Goal: Complete application form: Complete application form

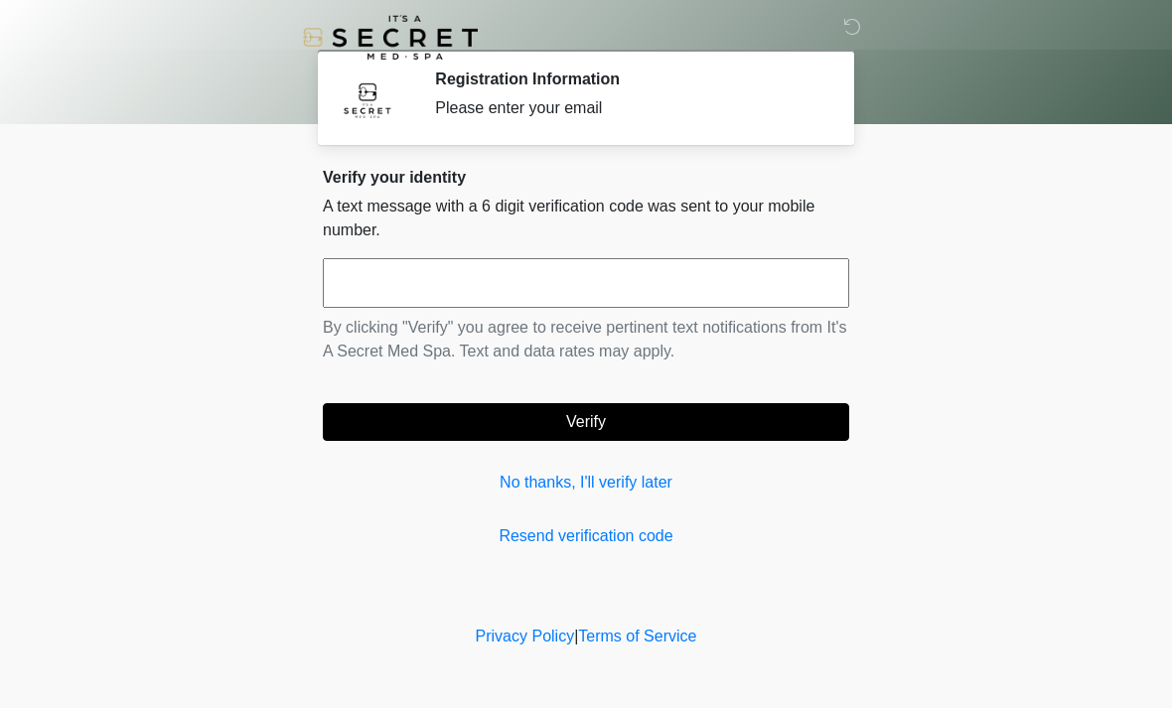
click at [586, 526] on link "Resend verification code" at bounding box center [586, 537] width 527 height 24
click at [366, 284] on input "text" at bounding box center [586, 283] width 527 height 50
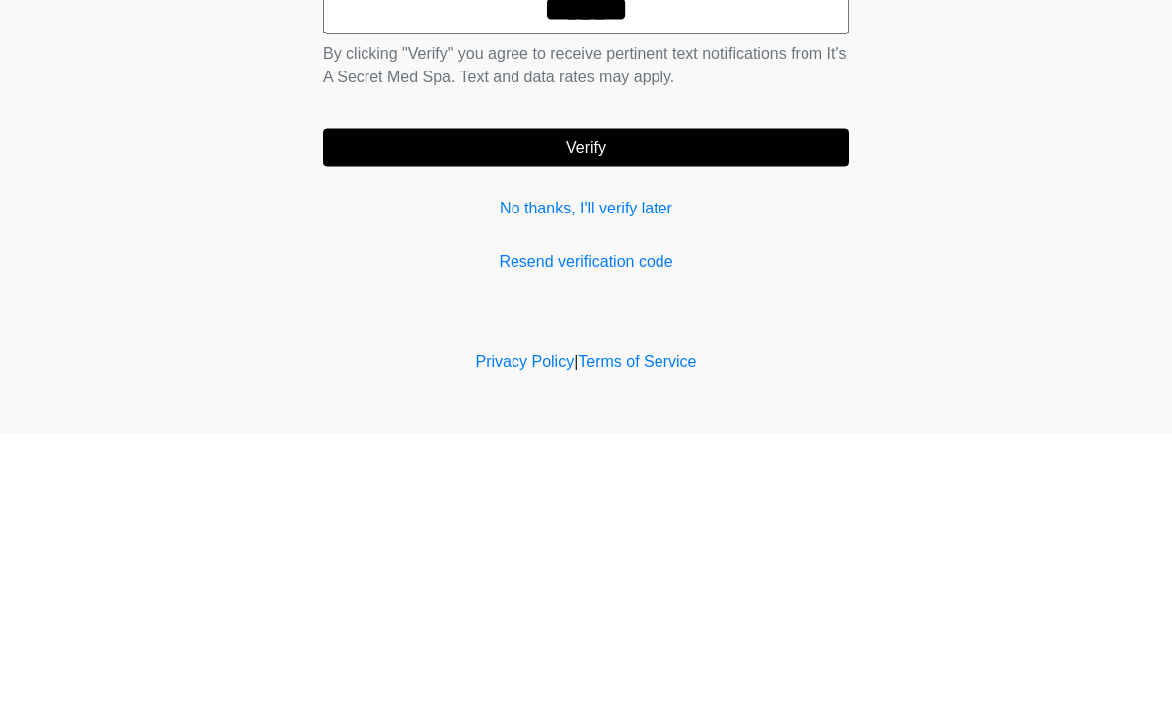
type input "******"
click at [616, 403] on button "Verify" at bounding box center [586, 422] width 527 height 38
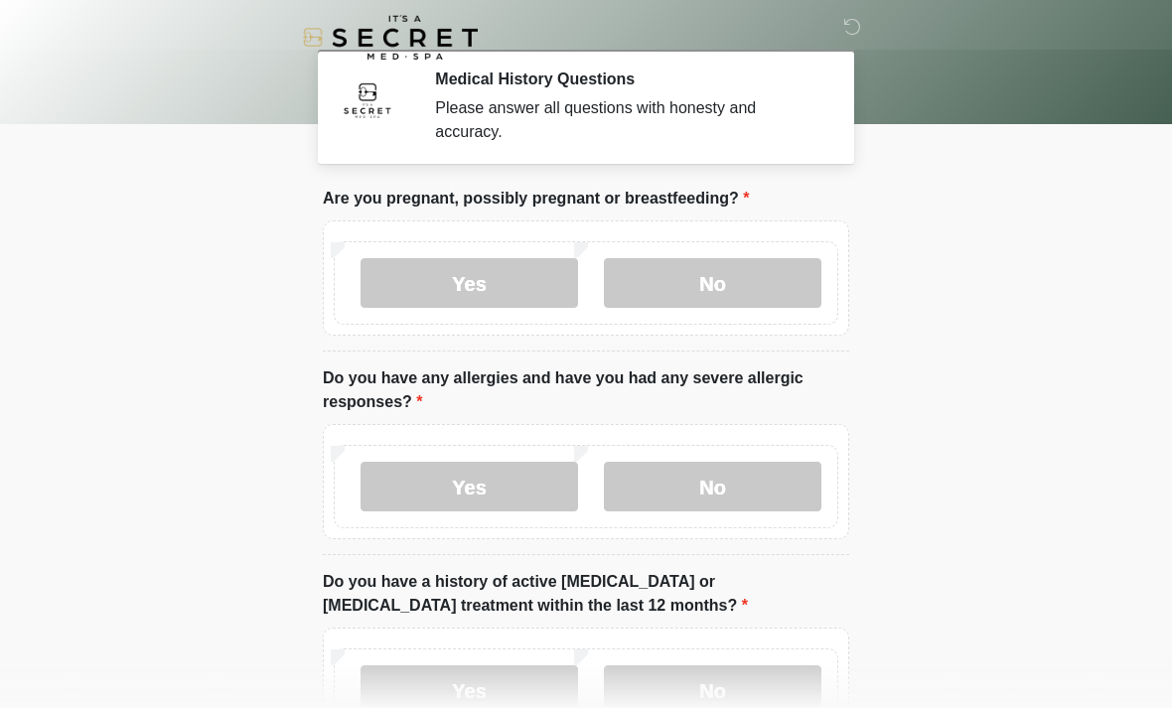
click at [756, 282] on label "No" at bounding box center [713, 283] width 218 height 50
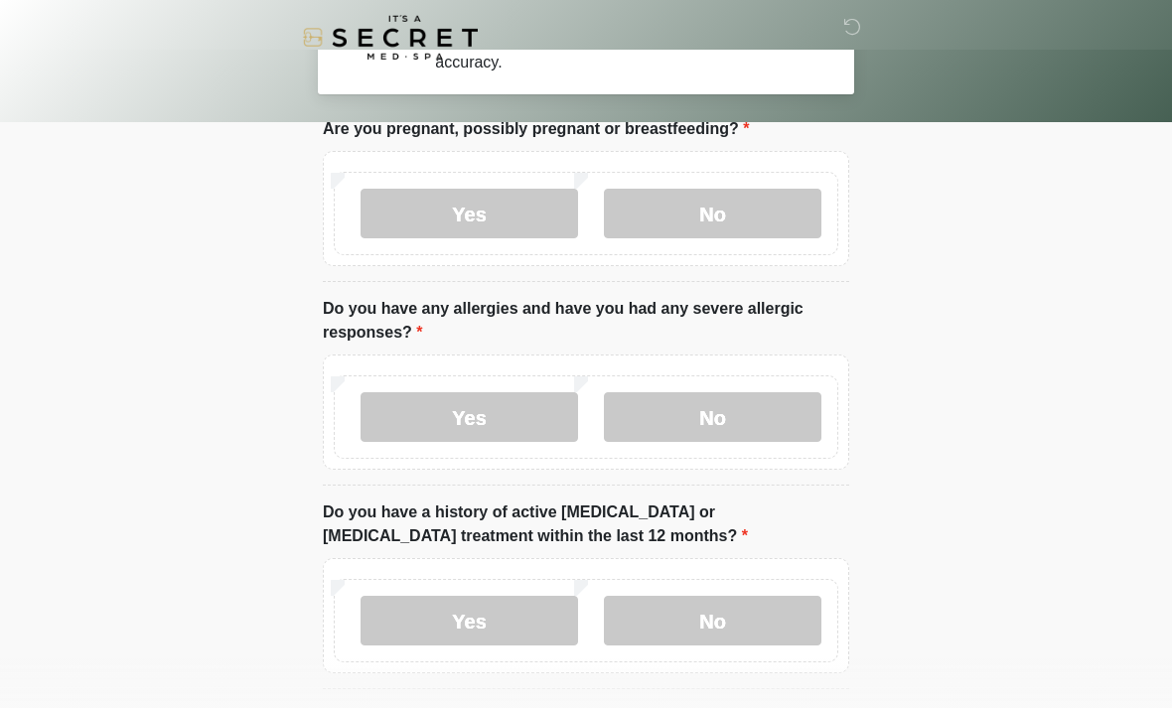
scroll to position [97, 0]
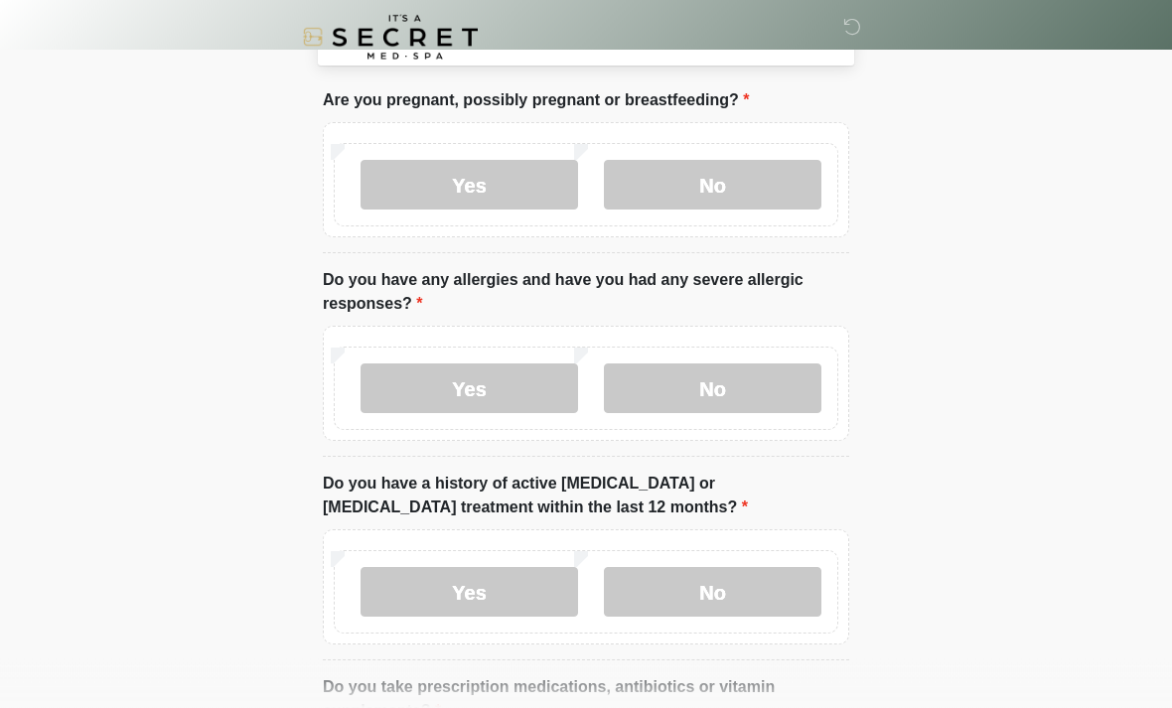
click at [797, 383] on label "No" at bounding box center [713, 390] width 218 height 50
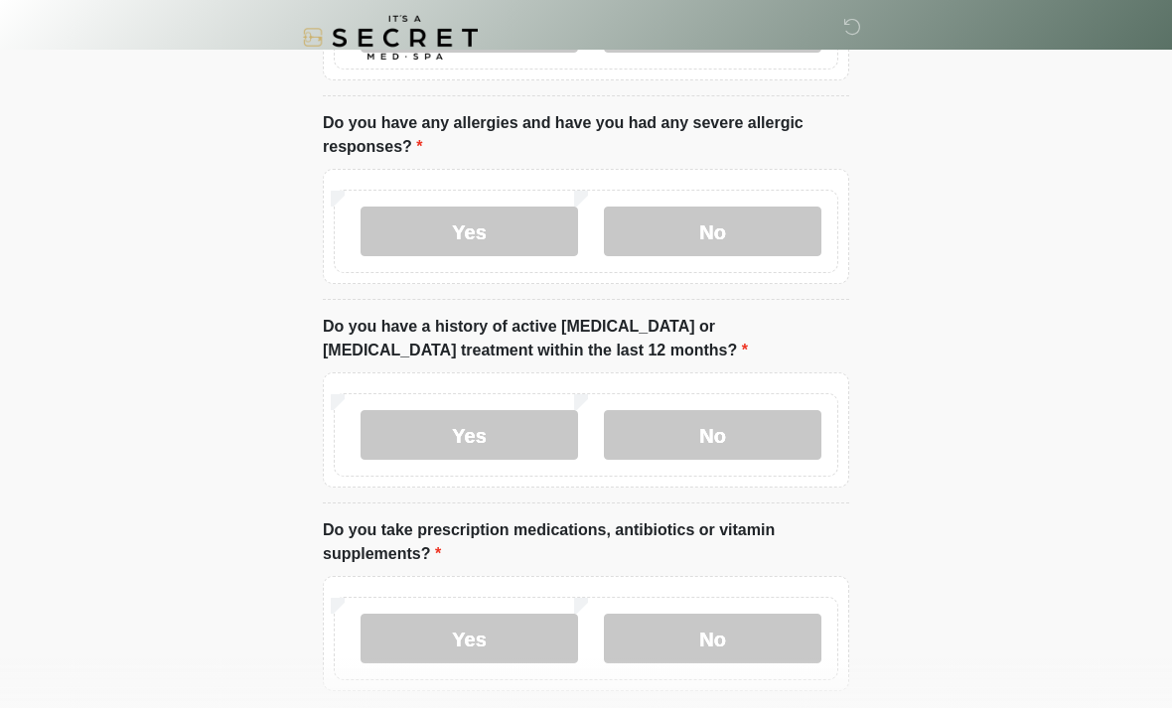
click at [785, 427] on label "No" at bounding box center [713, 435] width 218 height 50
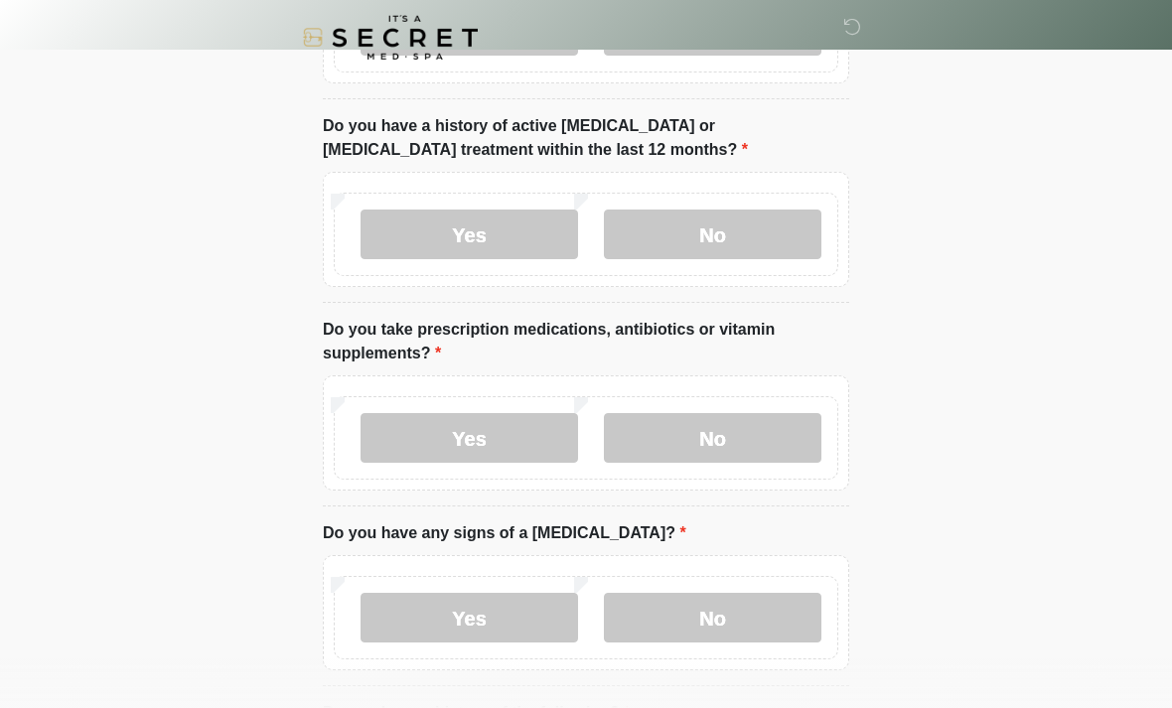
scroll to position [460, 0]
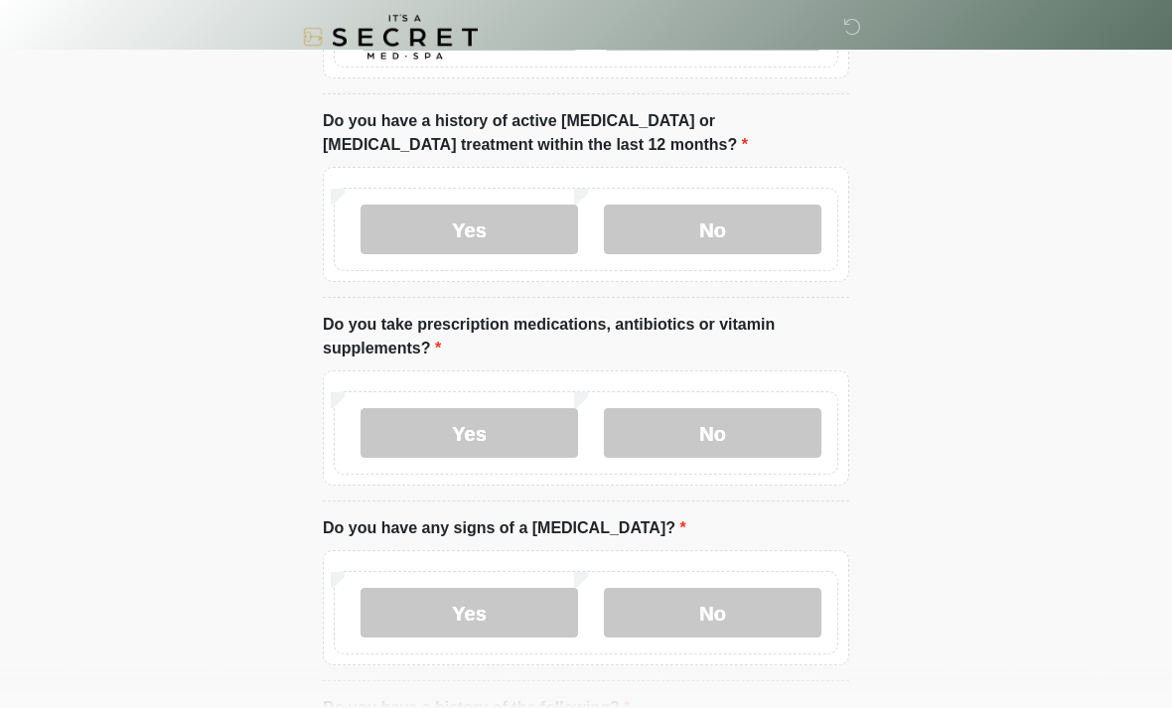
click at [448, 435] on label "Yes" at bounding box center [470, 434] width 218 height 50
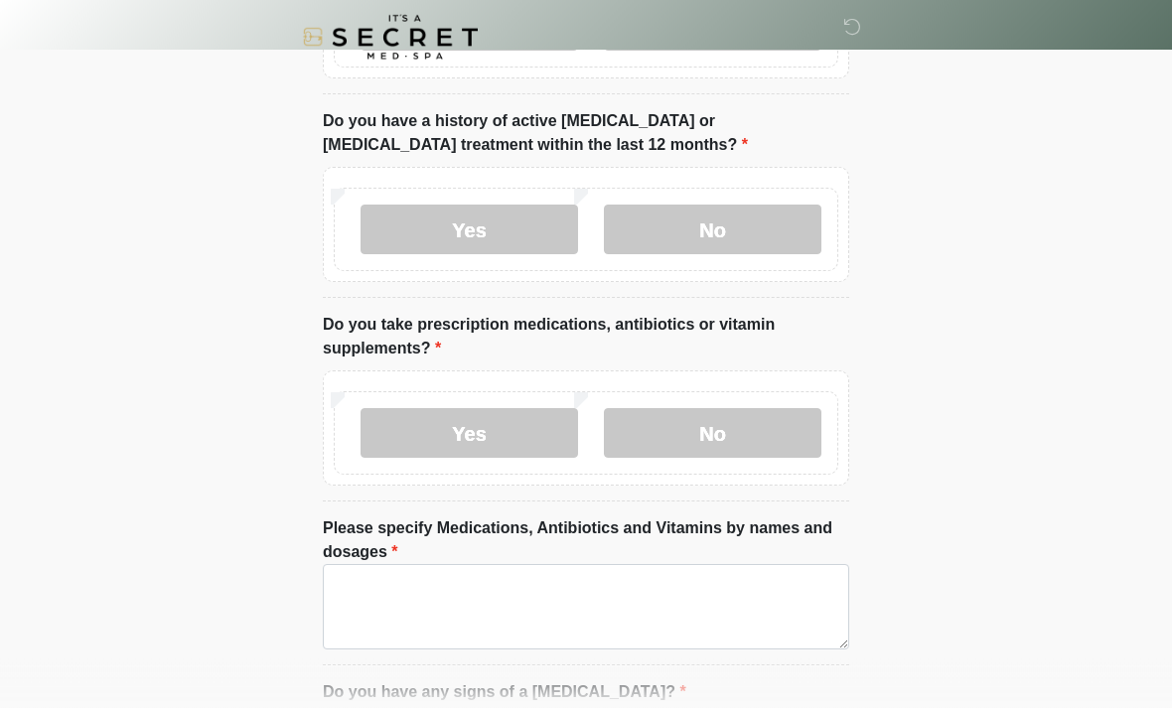
scroll to position [461, 0]
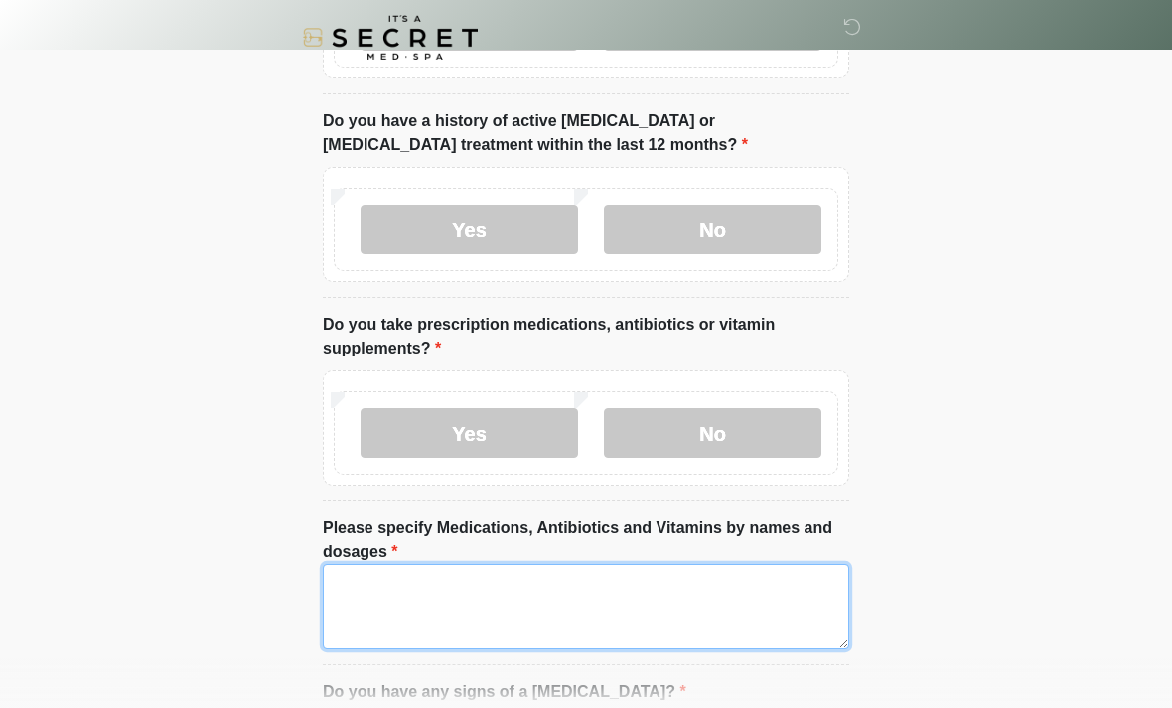
click at [392, 580] on textarea "Please specify Medications, Antibiotics and Vitamins by names and dosages" at bounding box center [586, 606] width 527 height 85
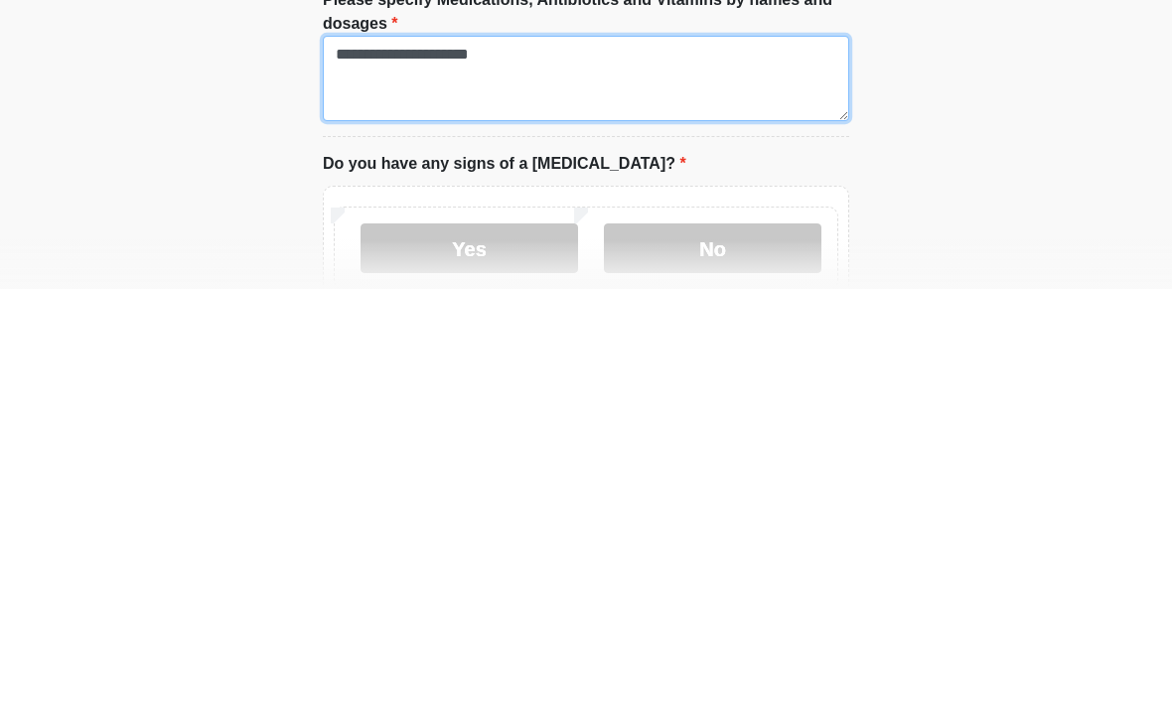
scroll to position [593, 0]
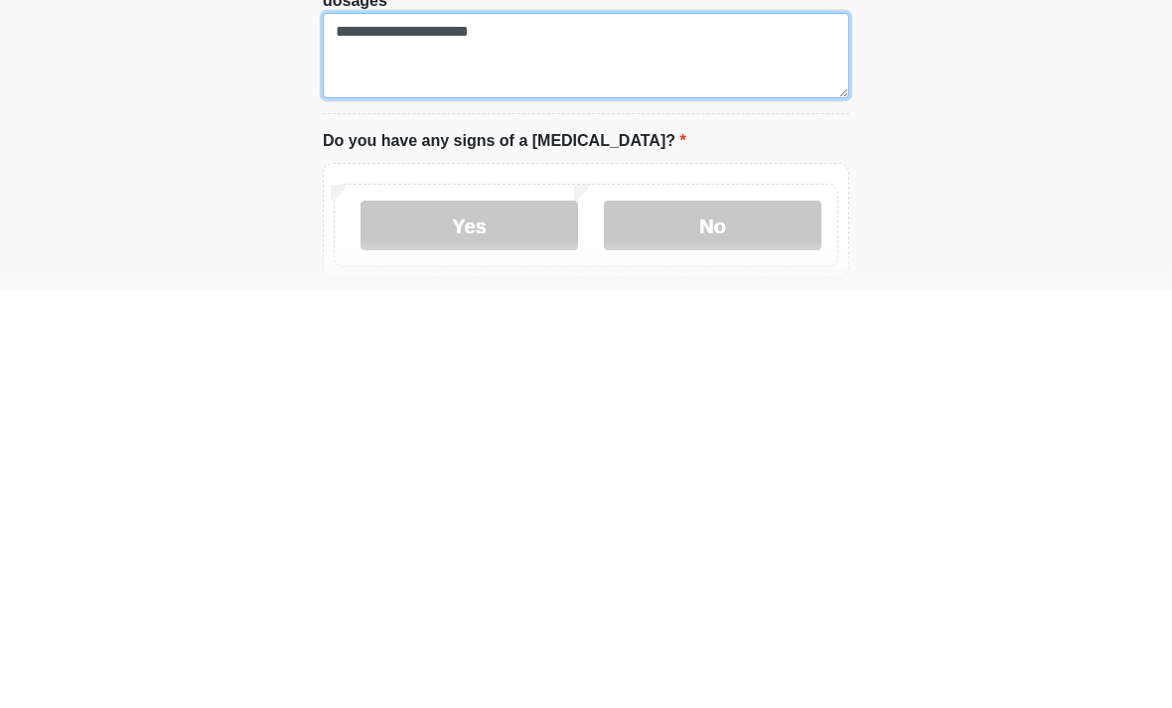
type textarea "**********"
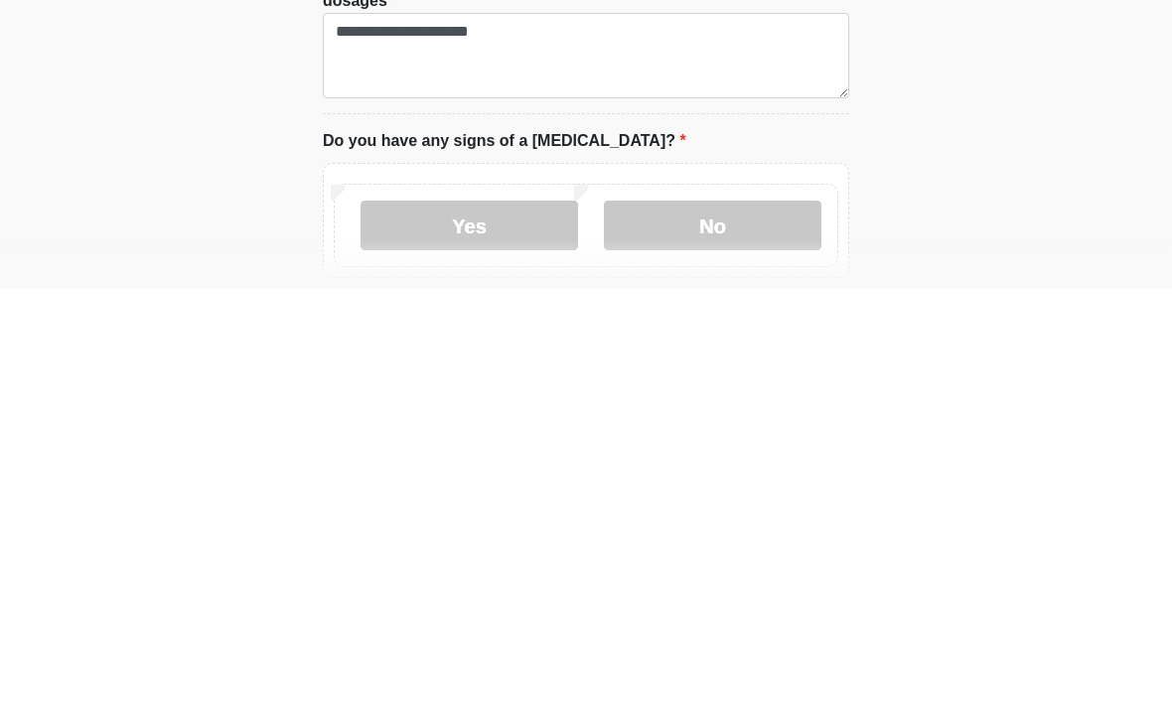
click at [653, 620] on label "No" at bounding box center [713, 645] width 218 height 50
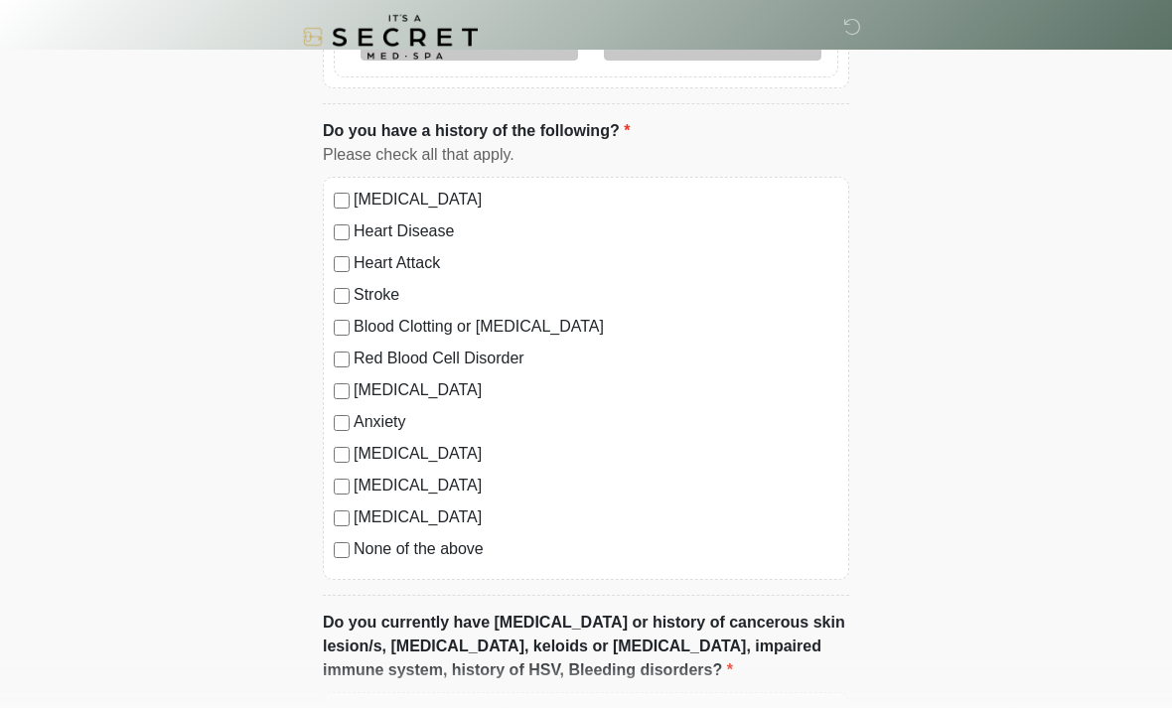
scroll to position [1202, 0]
click at [341, 270] on div "Heart Attack" at bounding box center [586, 263] width 505 height 24
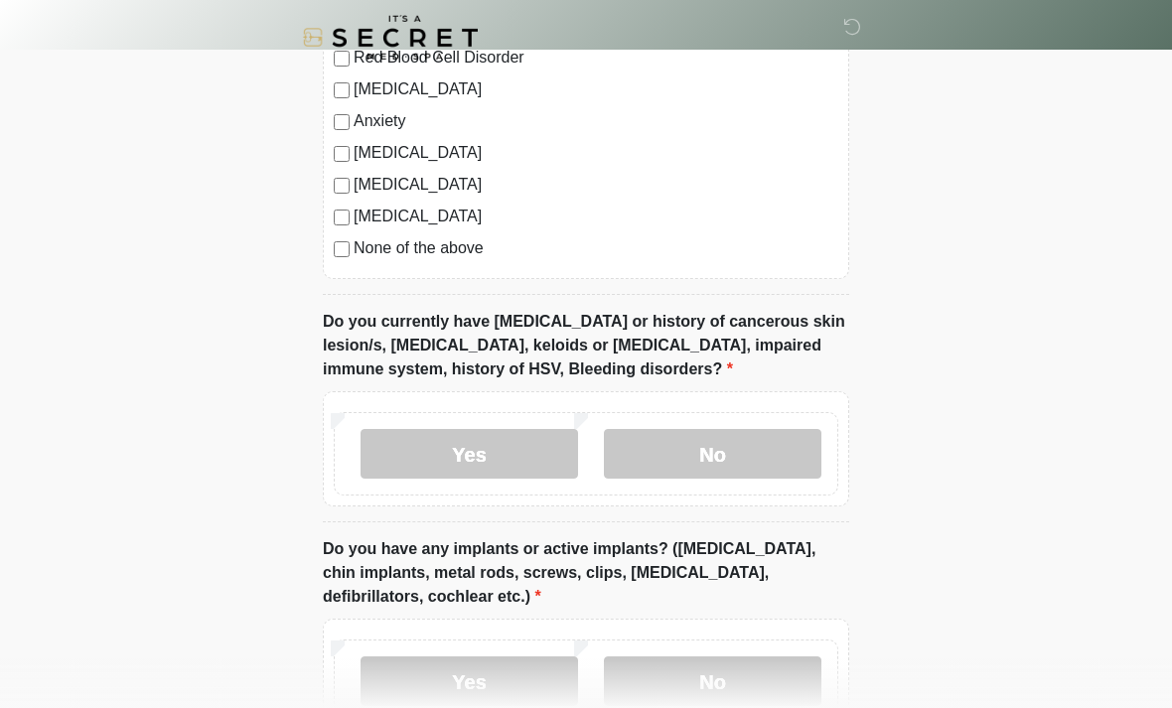
scroll to position [1506, 0]
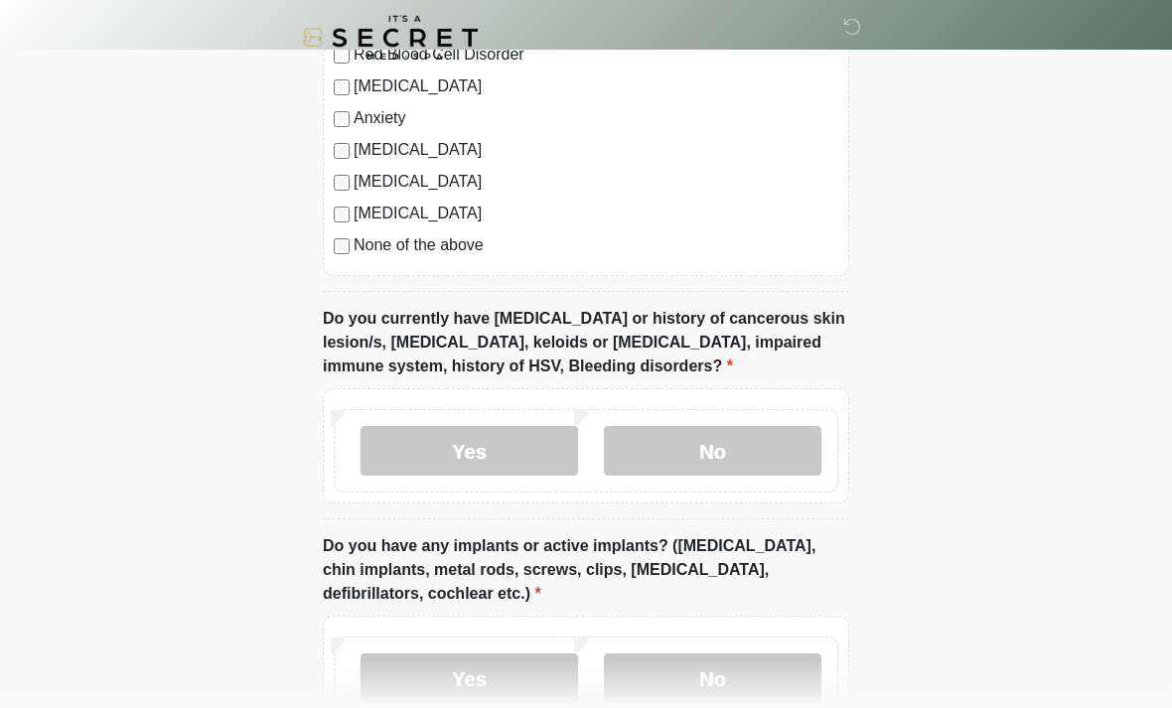
click at [664, 448] on label "No" at bounding box center [713, 451] width 218 height 50
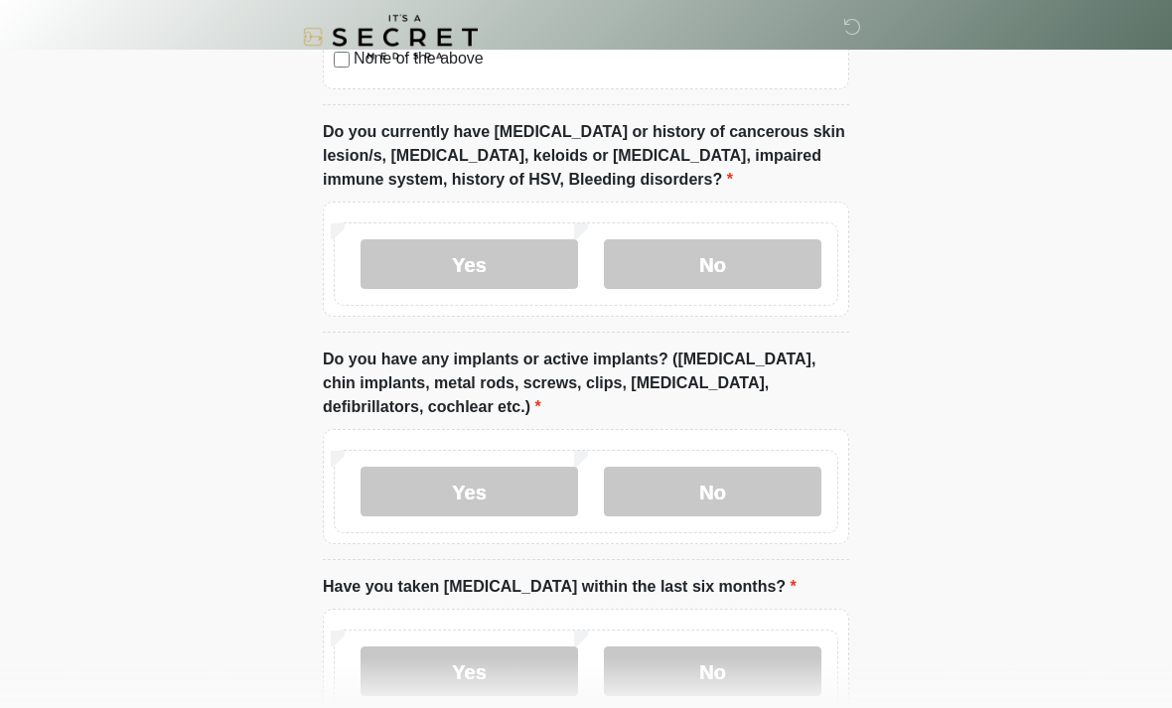
scroll to position [1702, 0]
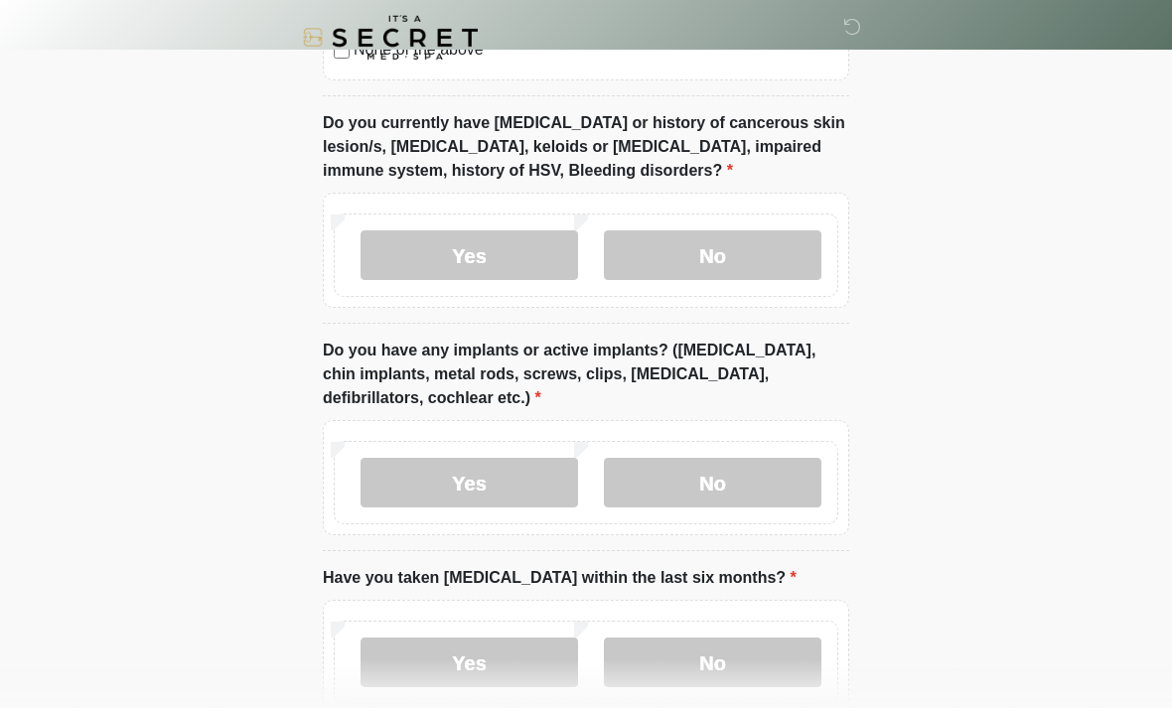
click at [660, 475] on label "No" at bounding box center [713, 483] width 218 height 50
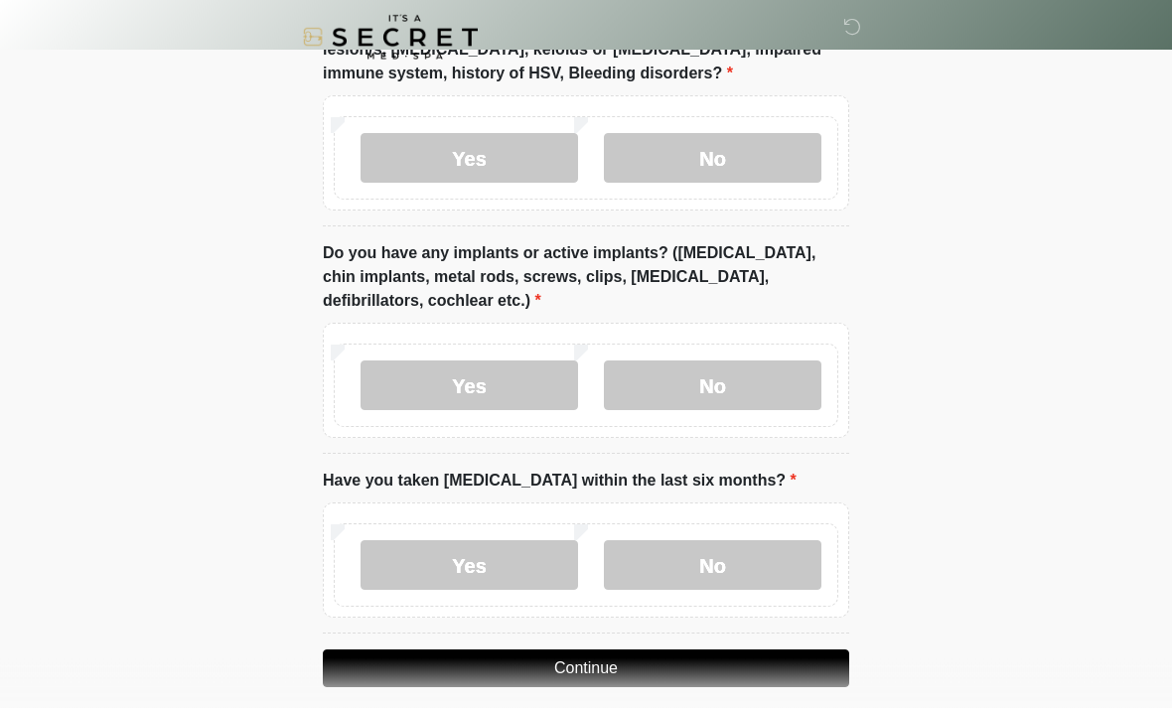
scroll to position [1817, 0]
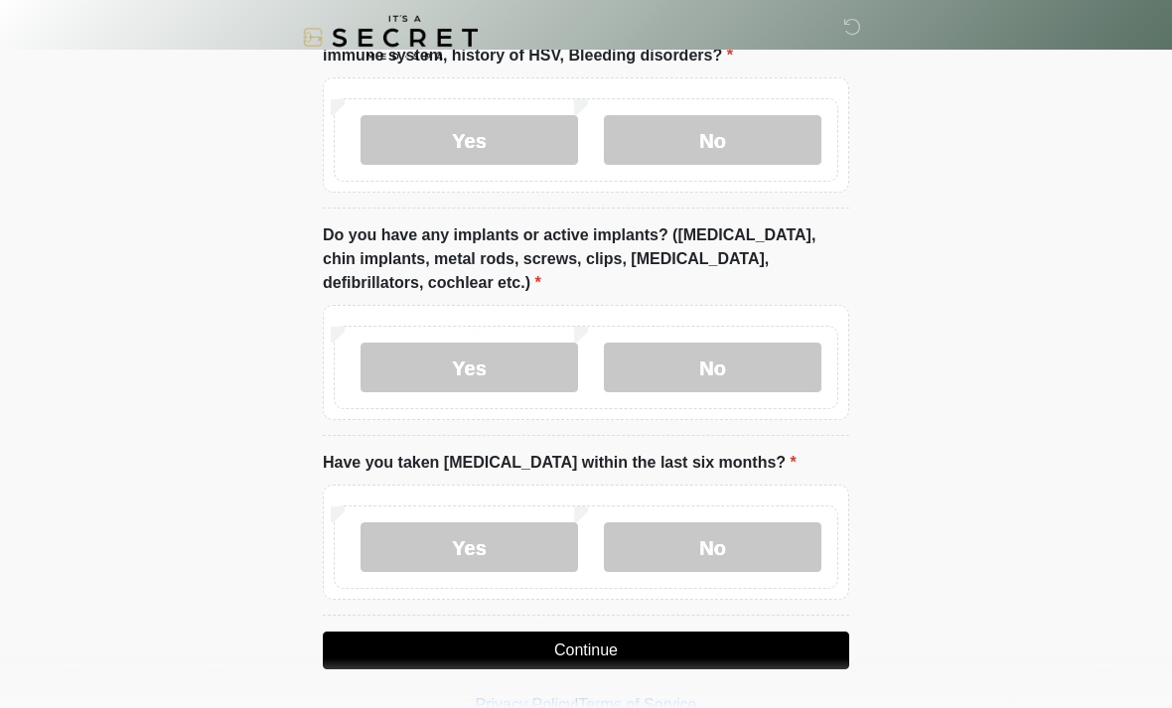
click at [685, 547] on label "No" at bounding box center [713, 548] width 218 height 50
click at [587, 640] on button "Continue" at bounding box center [586, 651] width 527 height 38
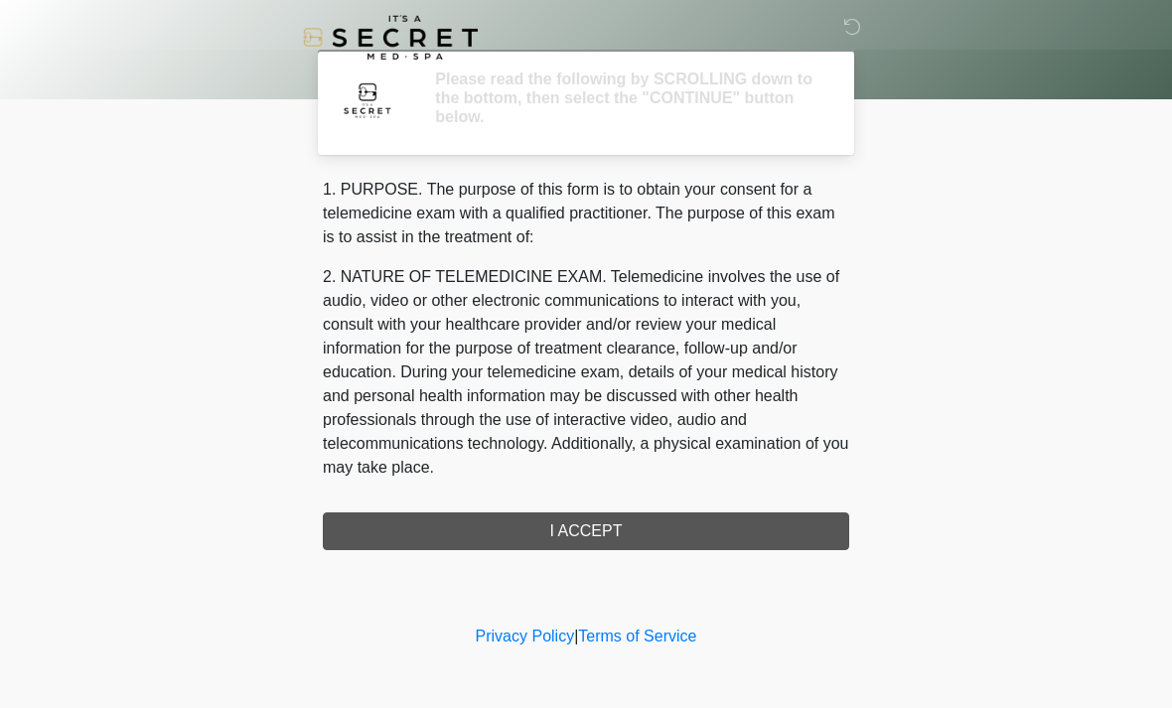
scroll to position [0, 0]
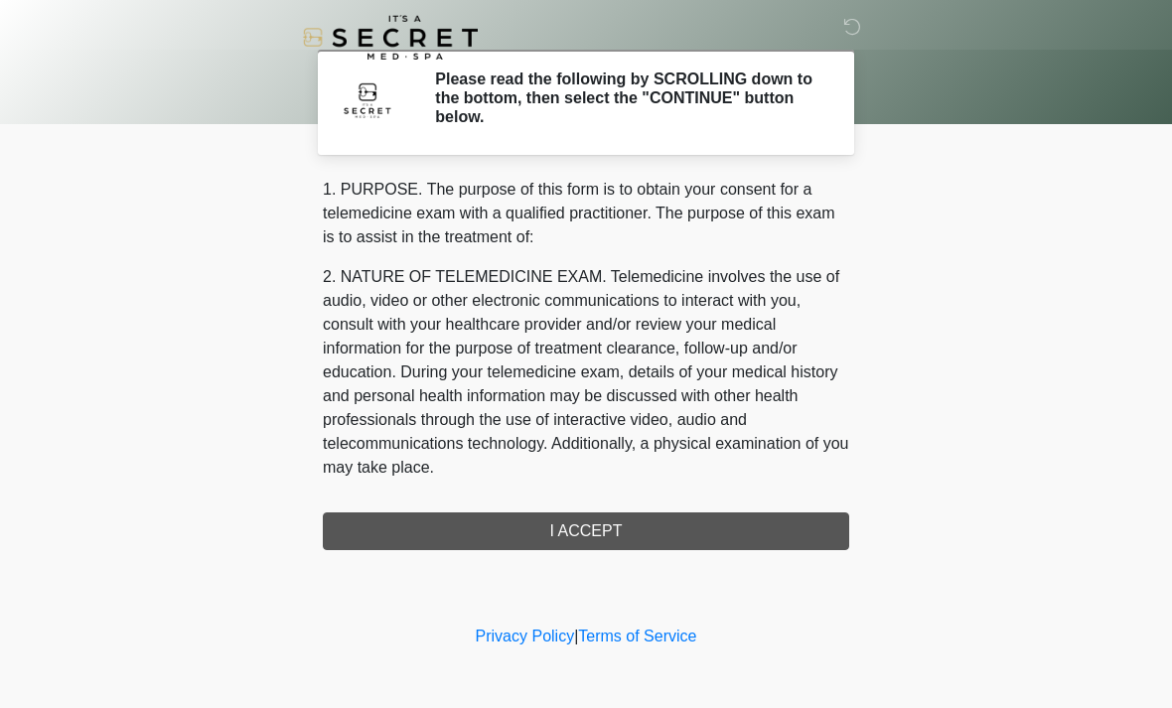
click at [565, 537] on div "1. PURPOSE. The purpose of this form is to obtain your consent for a telemedici…" at bounding box center [586, 364] width 527 height 373
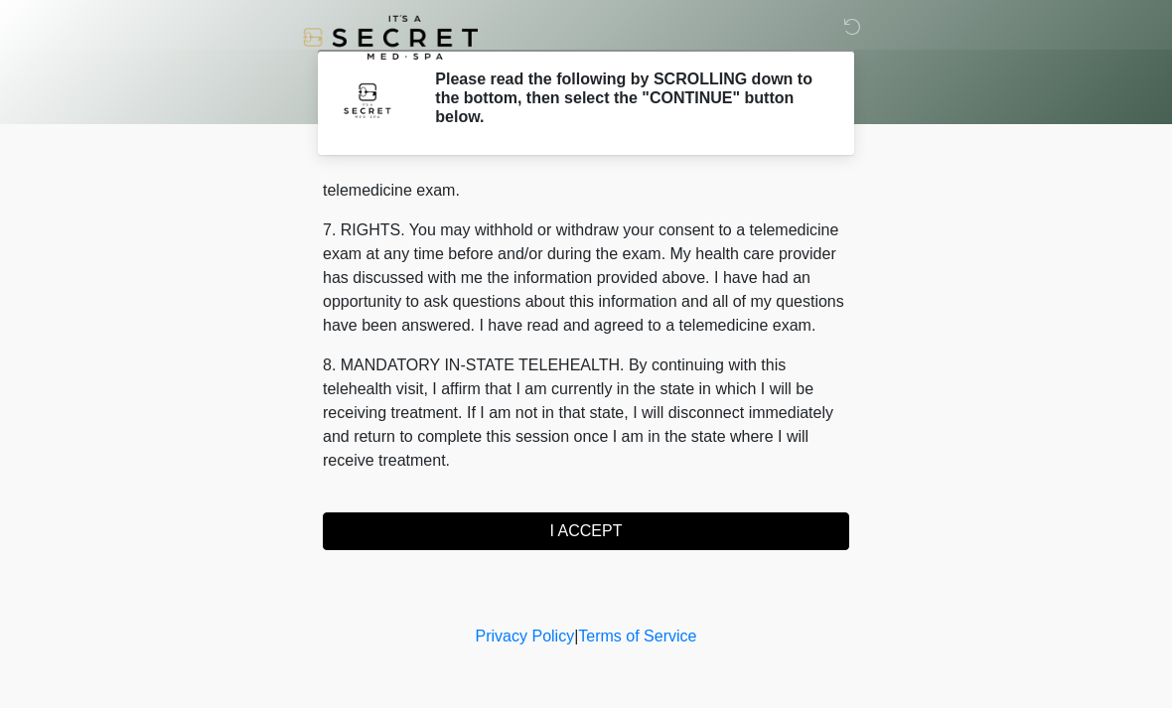
scroll to position [842, 0]
click at [585, 533] on button "I ACCEPT" at bounding box center [586, 532] width 527 height 38
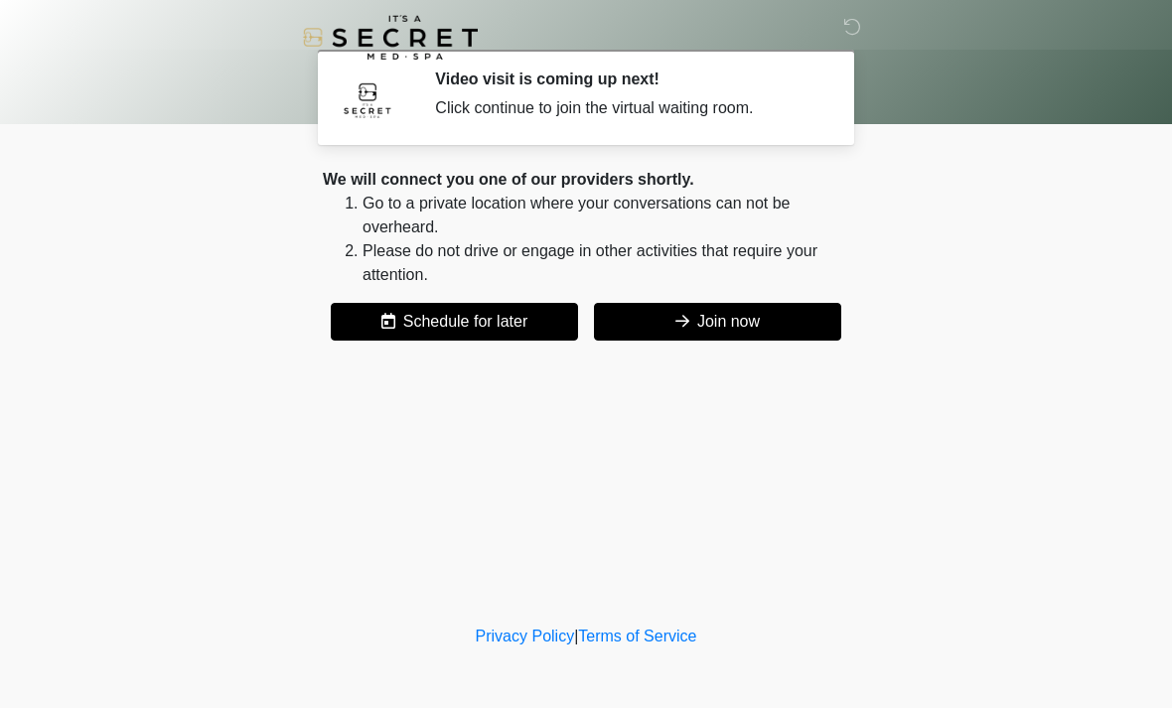
click at [694, 327] on button "Join now" at bounding box center [717, 322] width 247 height 38
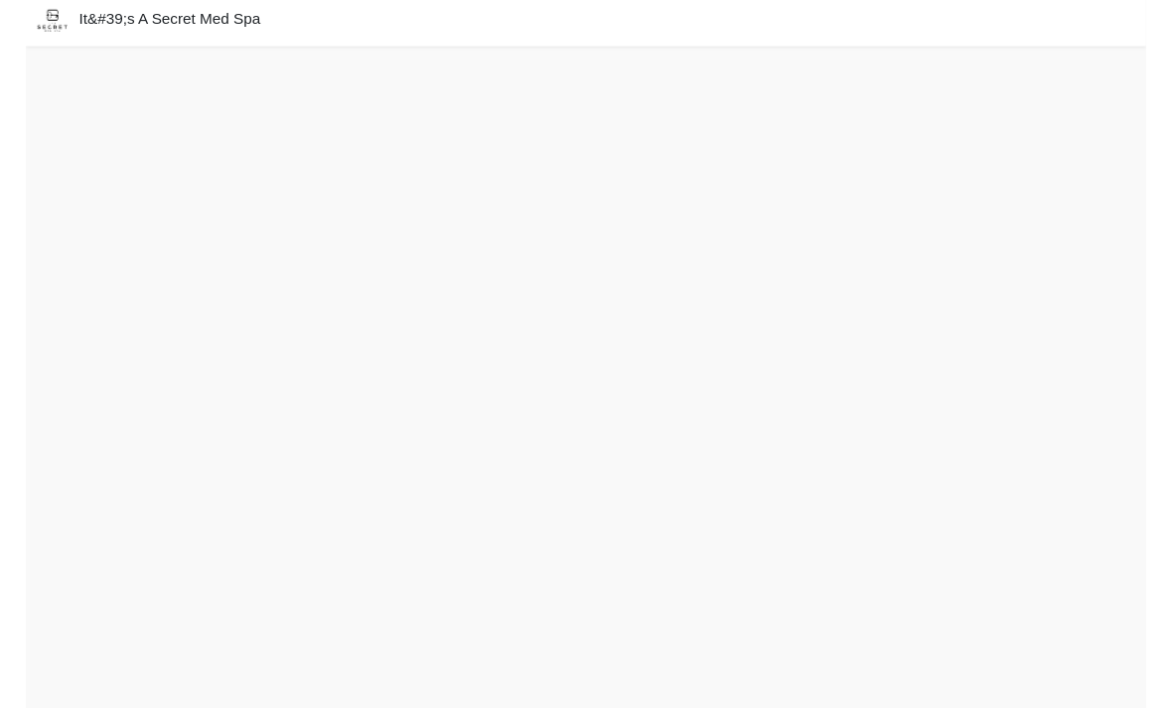
scroll to position [70, 0]
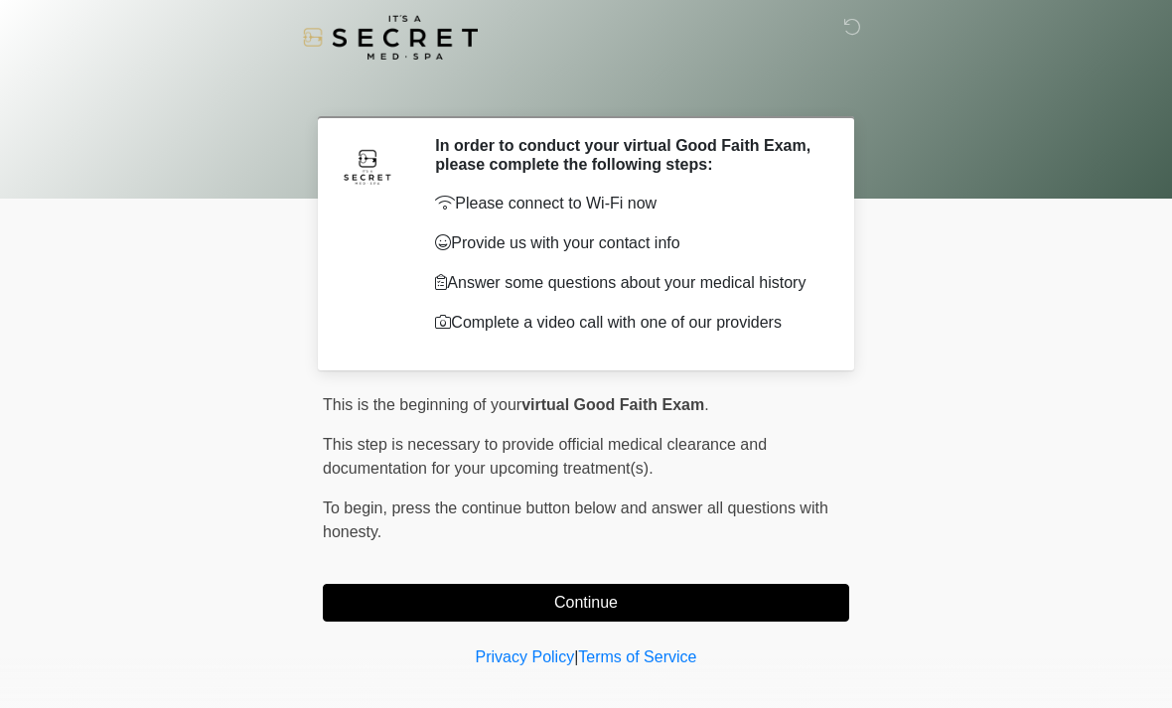
click at [519, 613] on button "Continue" at bounding box center [586, 603] width 527 height 38
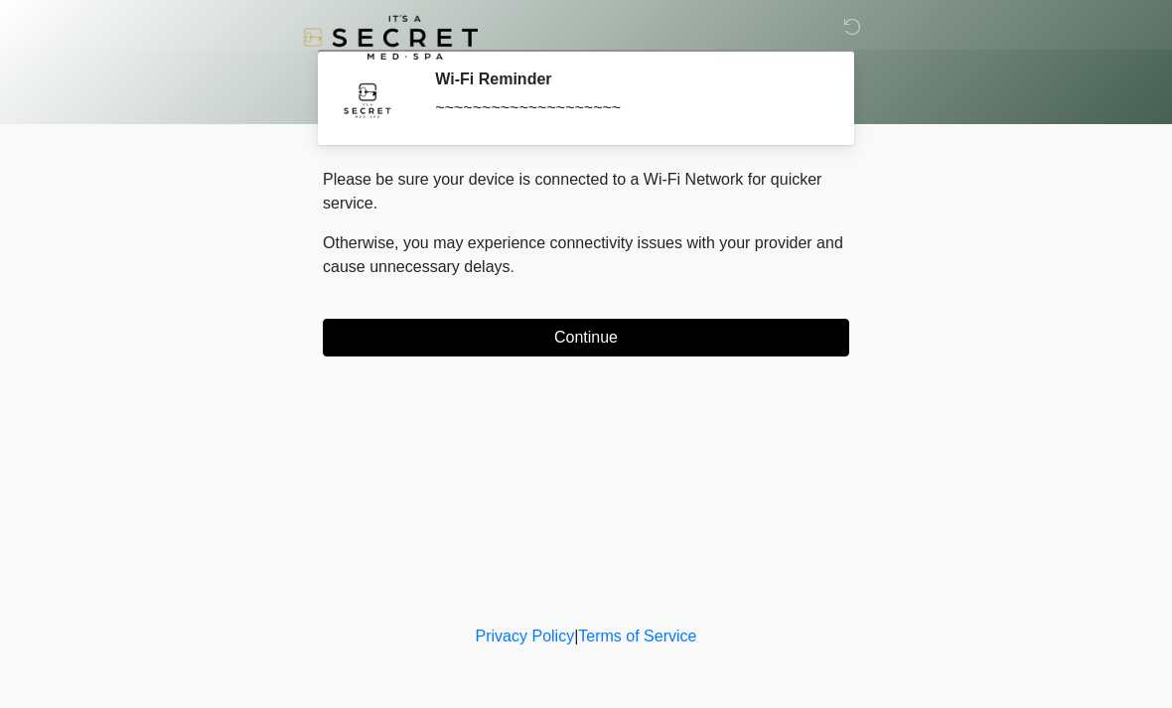
click at [504, 339] on button "Continue" at bounding box center [586, 338] width 527 height 38
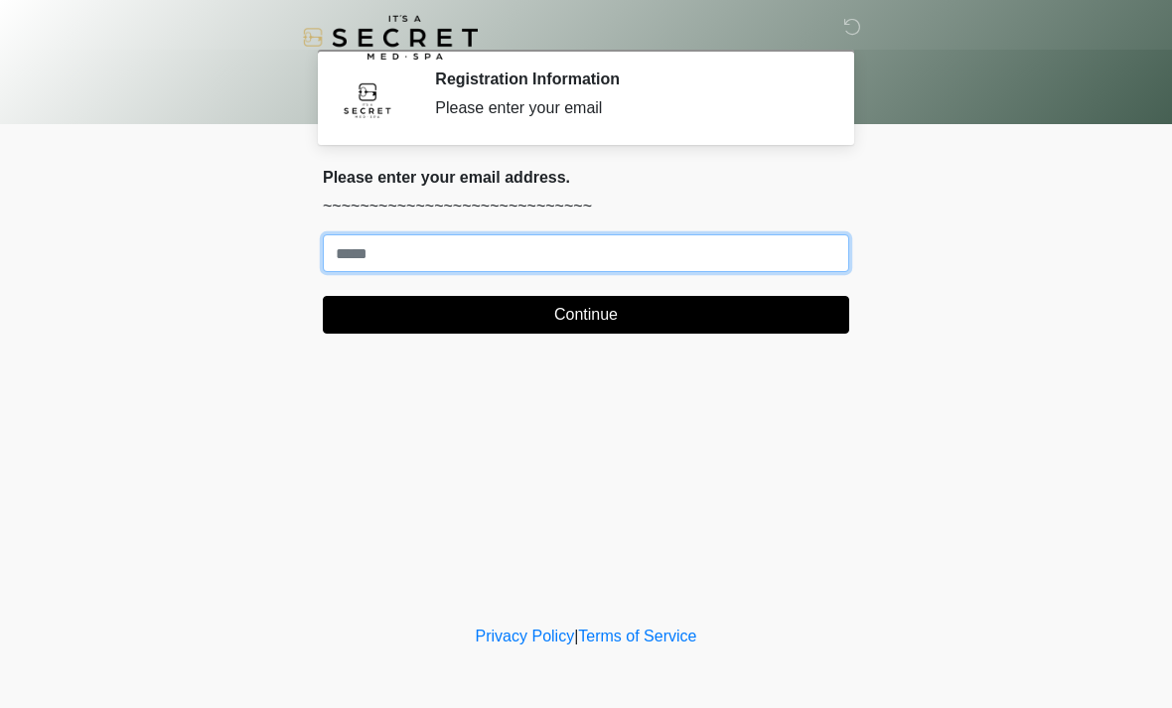
click at [366, 245] on input "Where should we email your treatment plan?" at bounding box center [586, 253] width 527 height 38
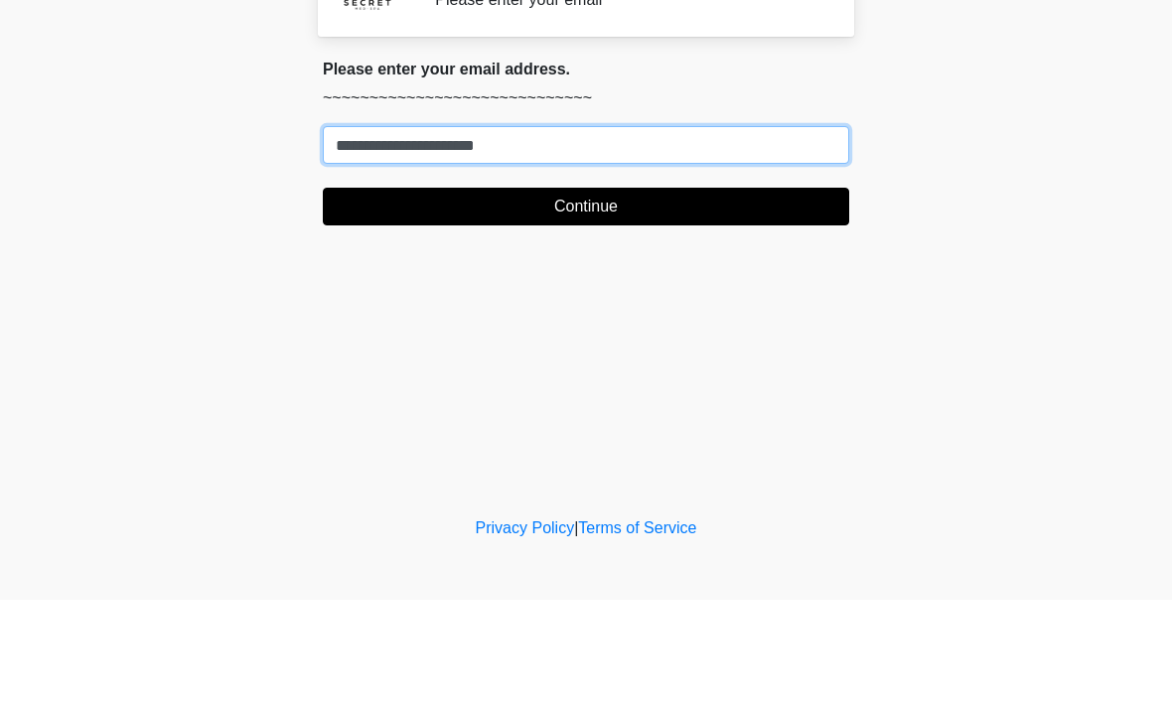
type input "**********"
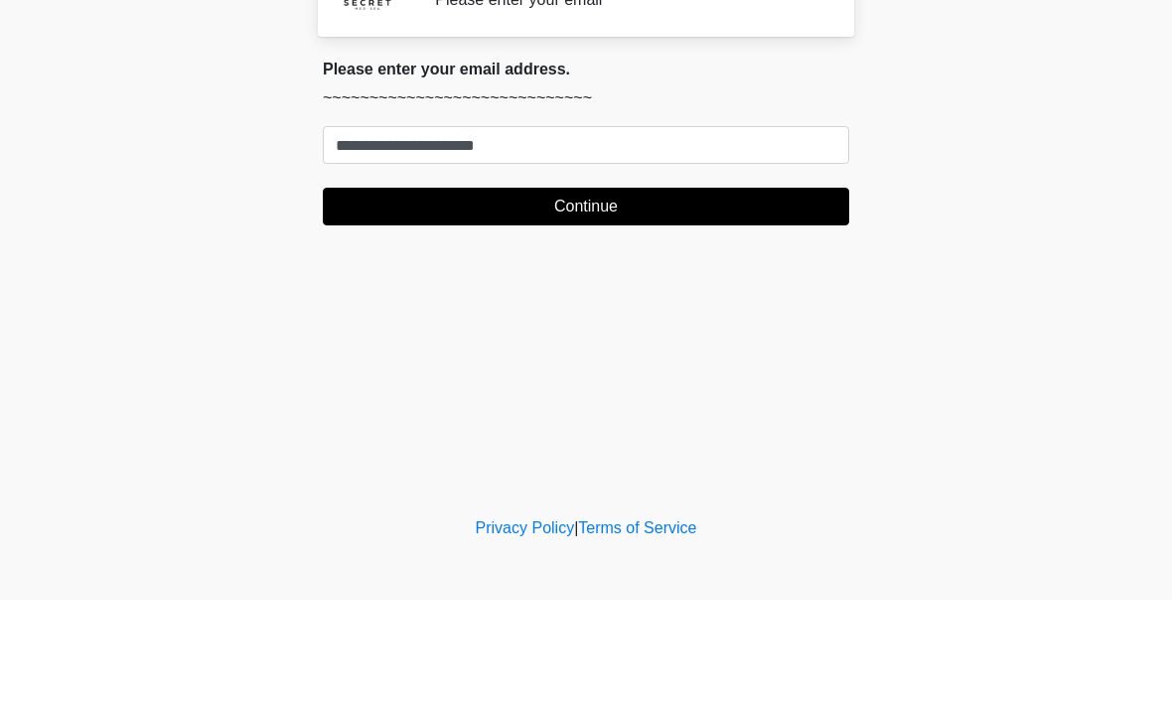
click at [547, 296] on button "Continue" at bounding box center [586, 315] width 527 height 38
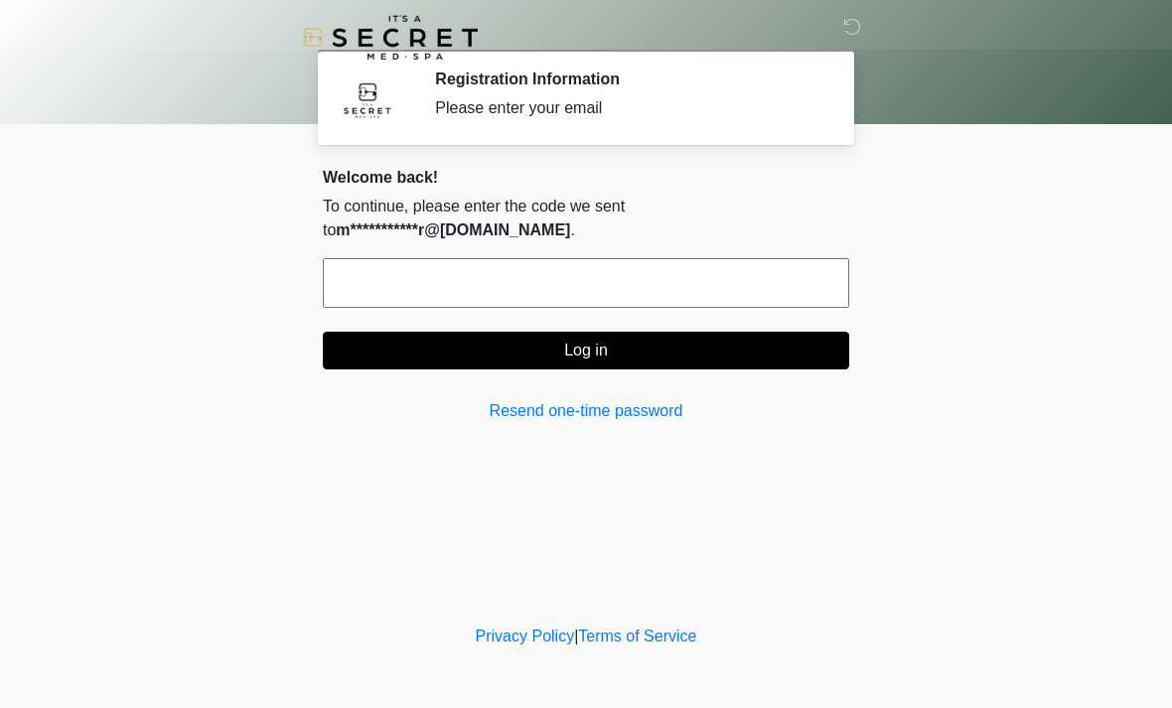
click at [455, 292] on input "text" at bounding box center [586, 283] width 527 height 50
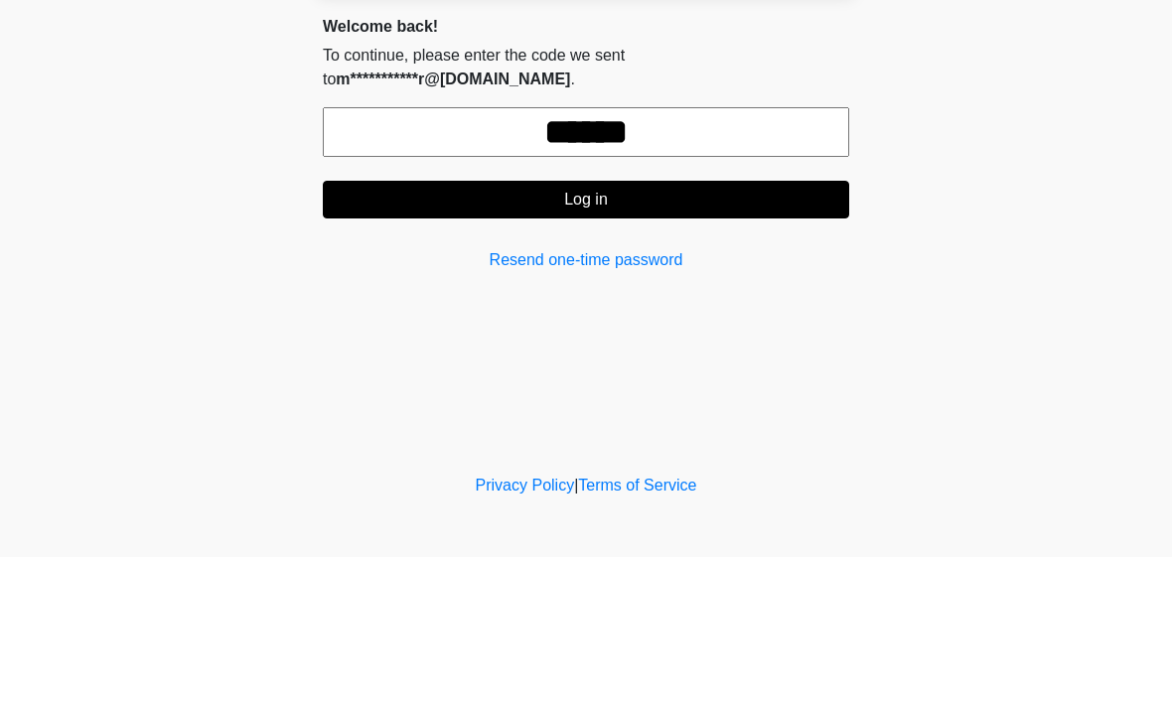
type input "******"
click at [589, 332] on button "Log in" at bounding box center [586, 351] width 527 height 38
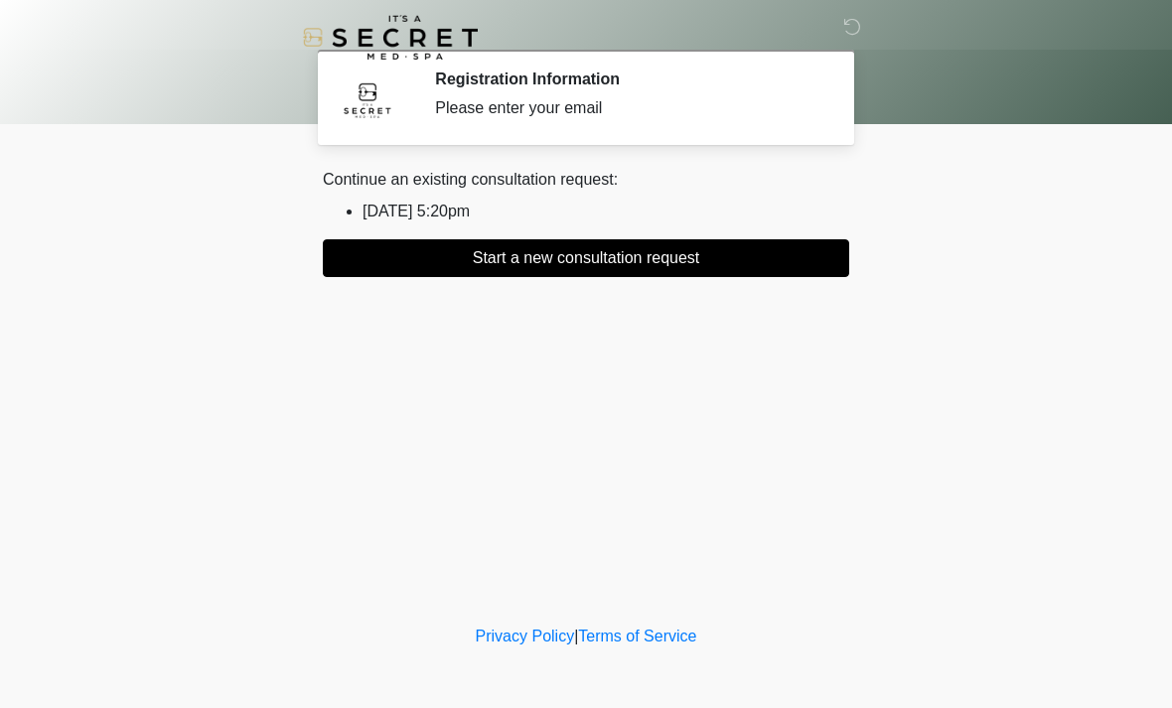
click at [533, 268] on button "Start a new consultation request" at bounding box center [586, 258] width 527 height 38
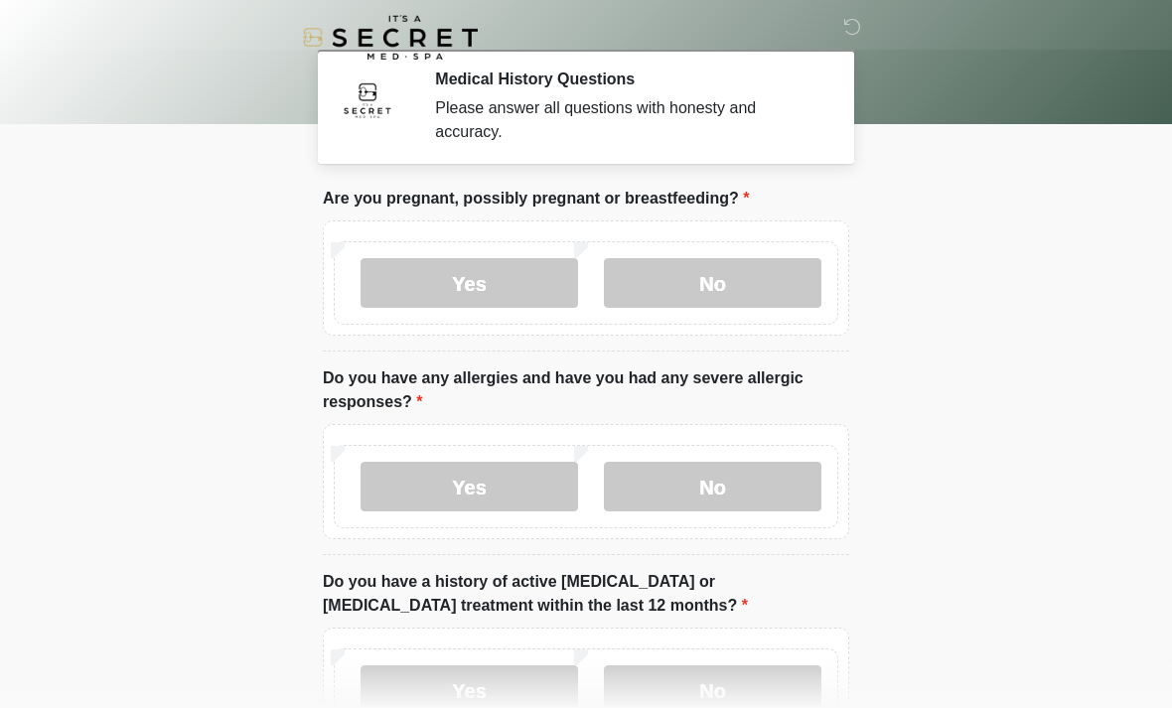
click at [725, 276] on label "No" at bounding box center [713, 283] width 218 height 50
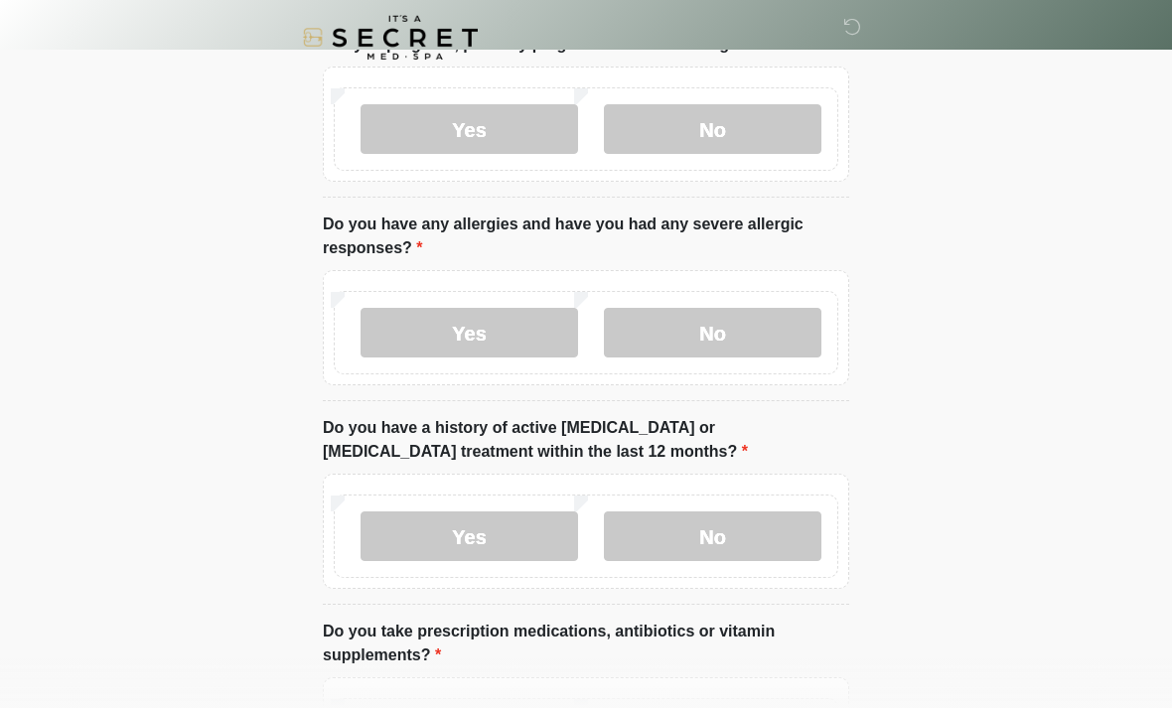
scroll to position [161, 0]
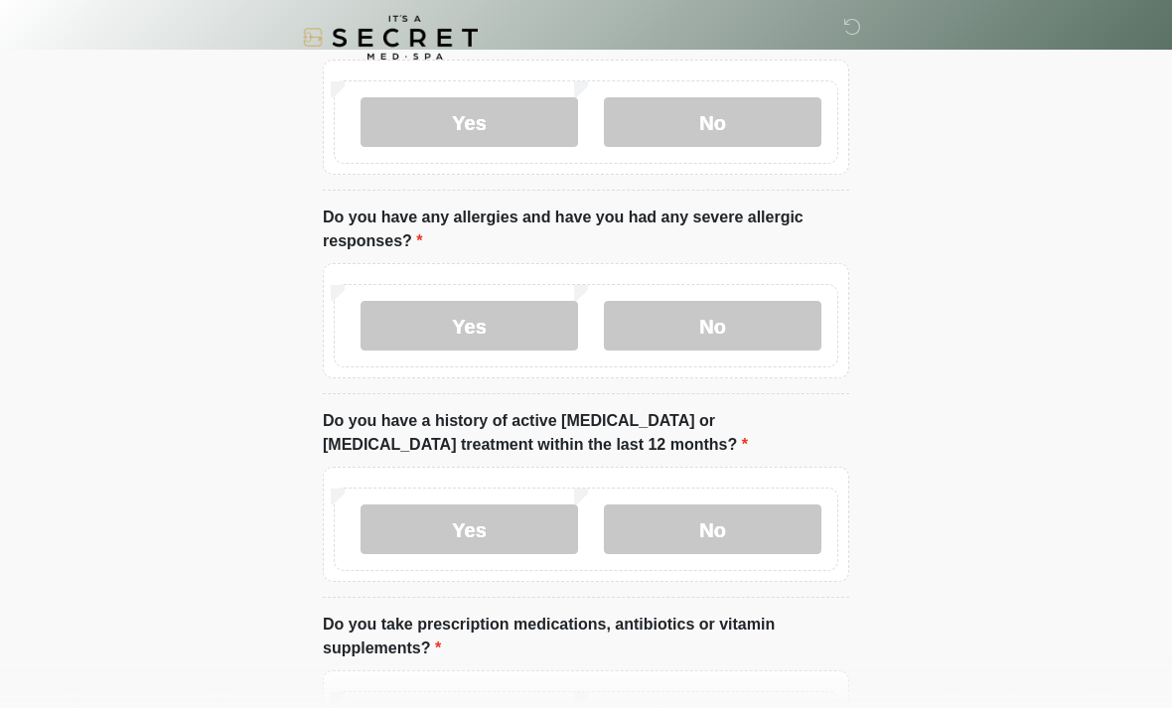
click at [723, 313] on label "No" at bounding box center [713, 326] width 218 height 50
click at [703, 543] on label "No" at bounding box center [713, 530] width 218 height 50
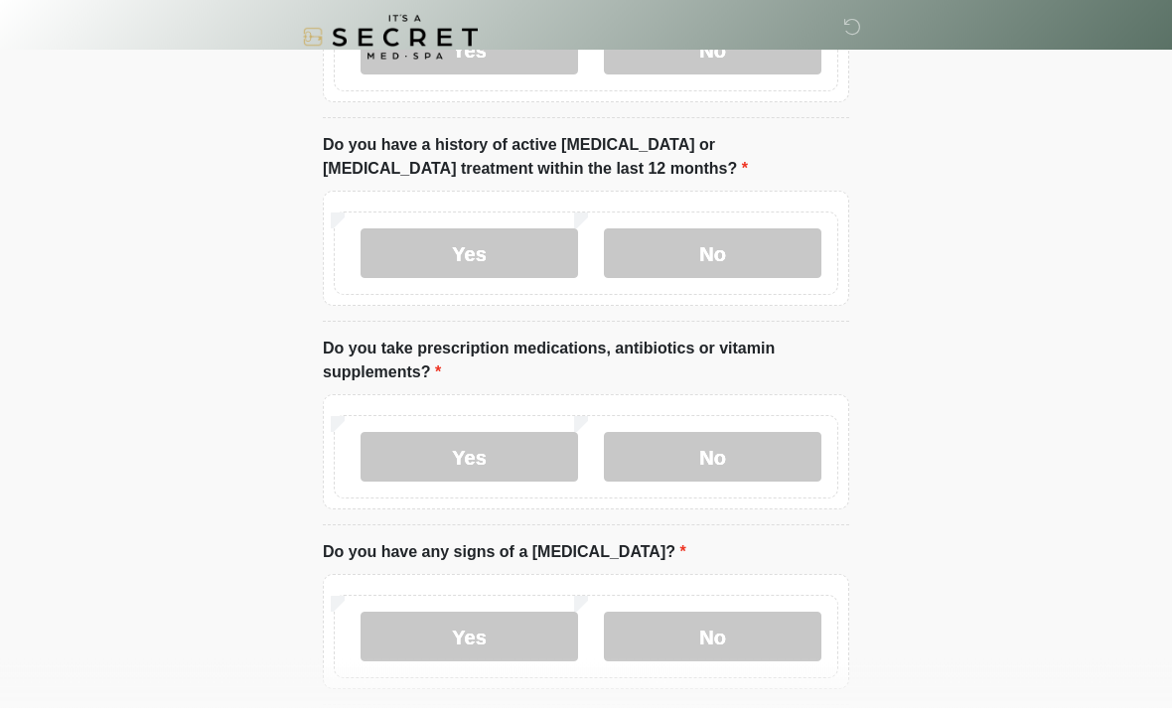
scroll to position [451, 0]
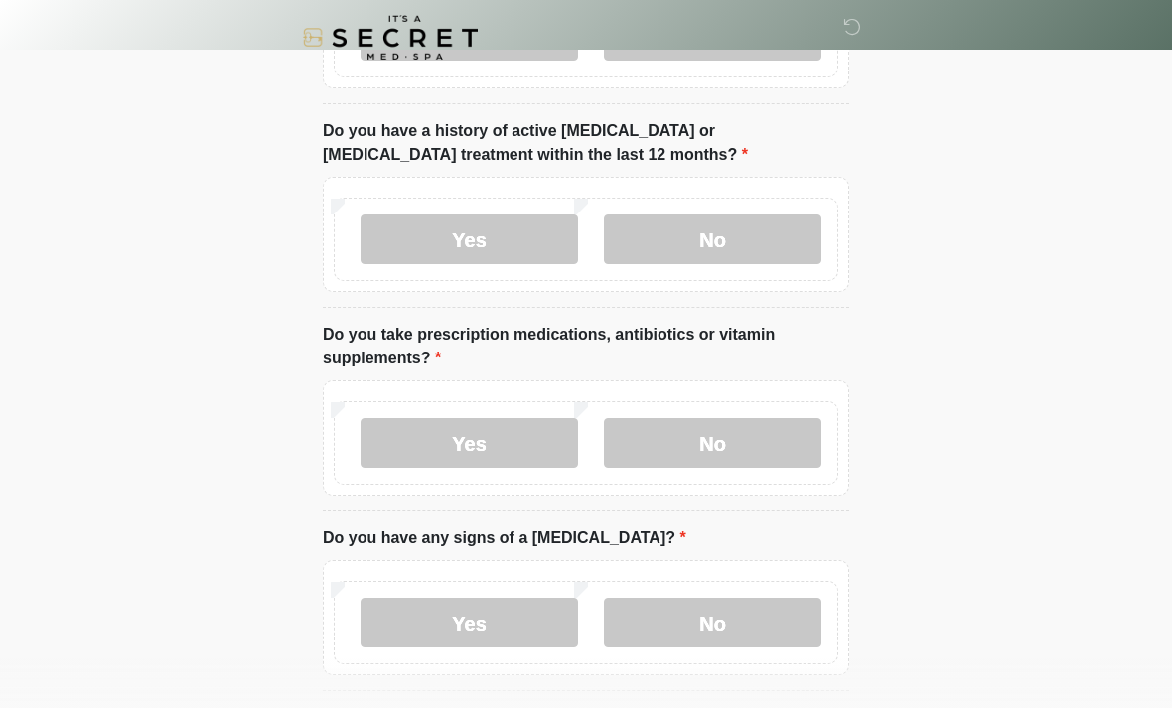
click at [482, 451] on label "Yes" at bounding box center [470, 443] width 218 height 50
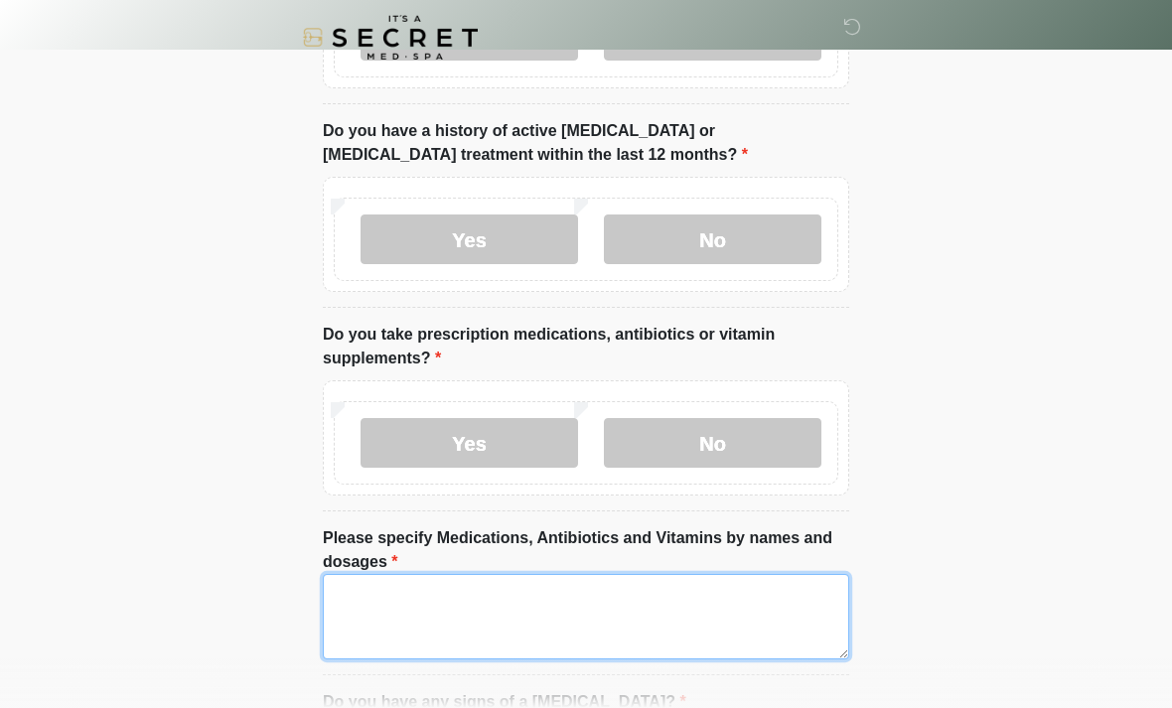
click at [498, 640] on textarea "Please specify Medications, Antibiotics and Vitamins by names and dosages" at bounding box center [586, 616] width 527 height 85
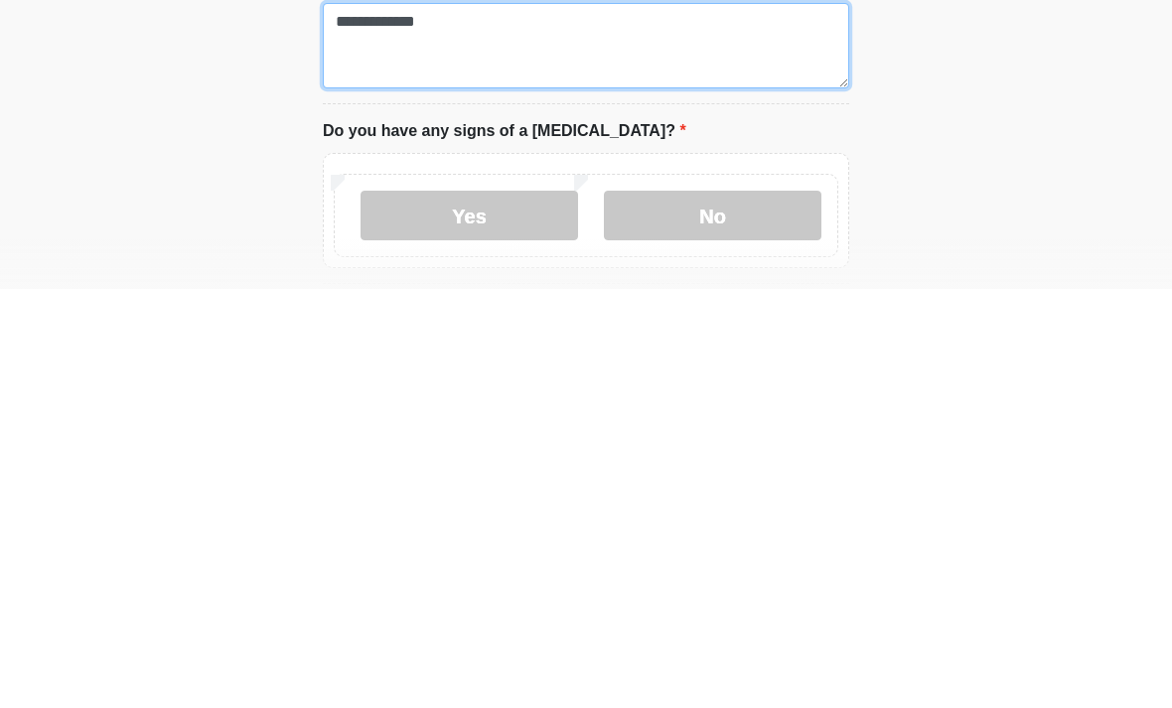
scroll to position [695, 0]
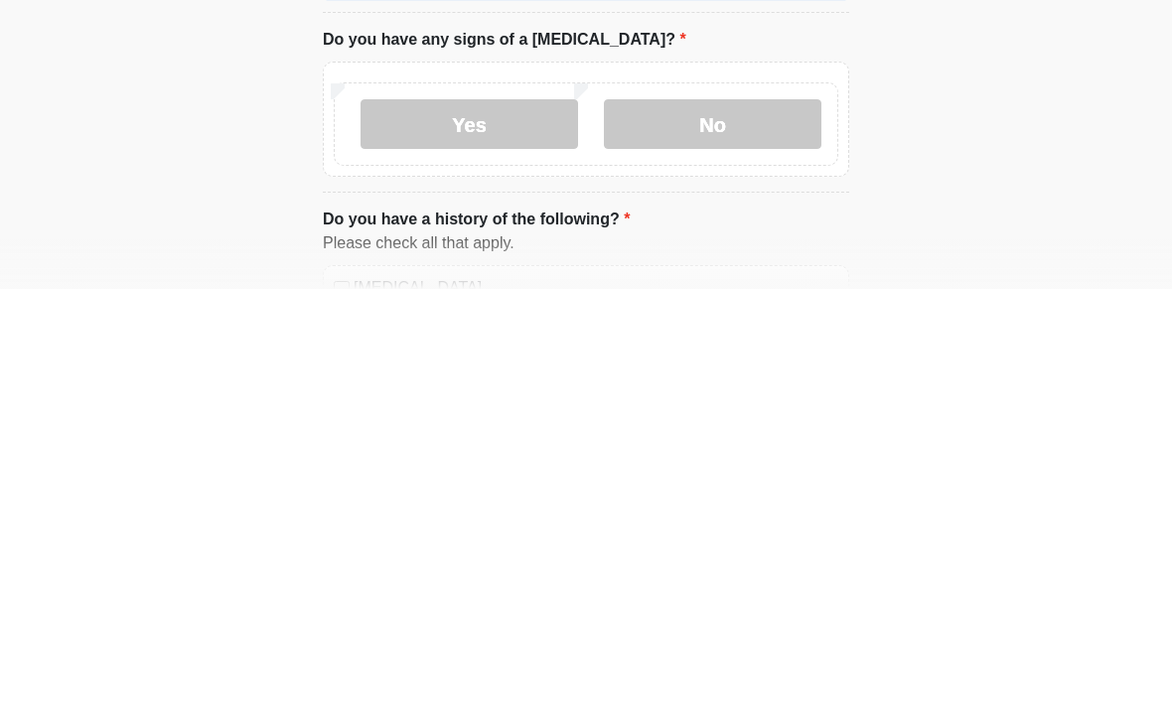
type textarea "**********"
click at [701, 519] on label "No" at bounding box center [713, 544] width 218 height 50
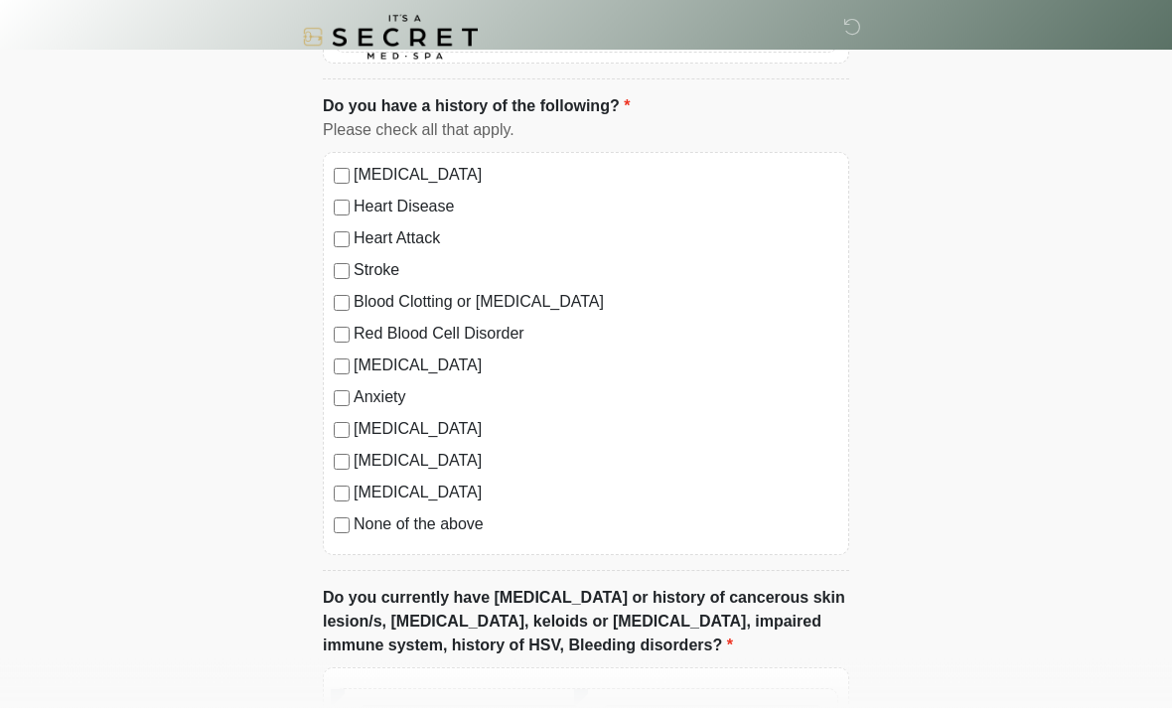
scroll to position [1269, 0]
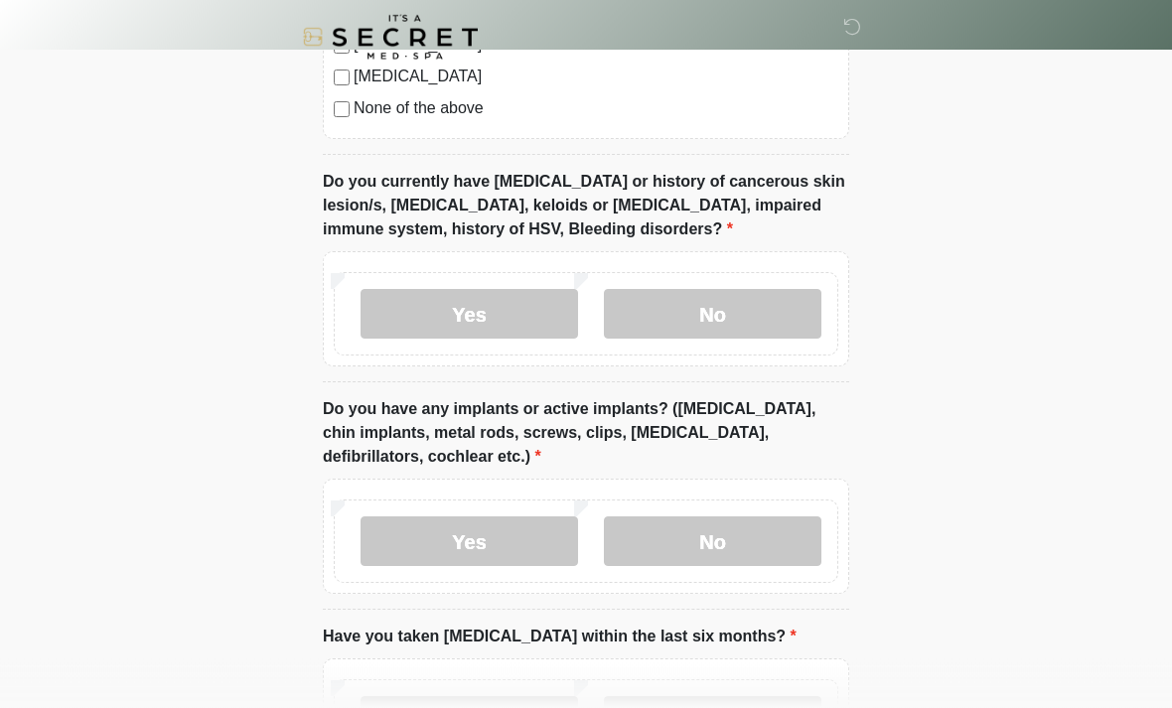
click at [713, 311] on label "No" at bounding box center [713, 315] width 218 height 50
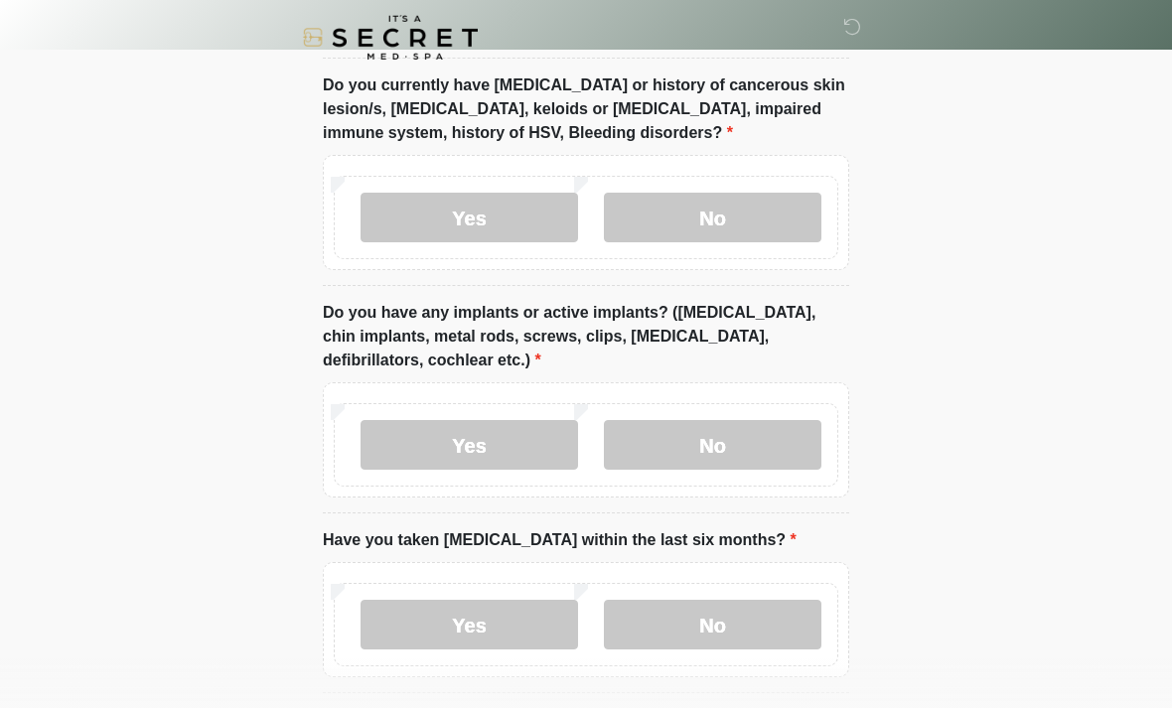
scroll to position [1817, 0]
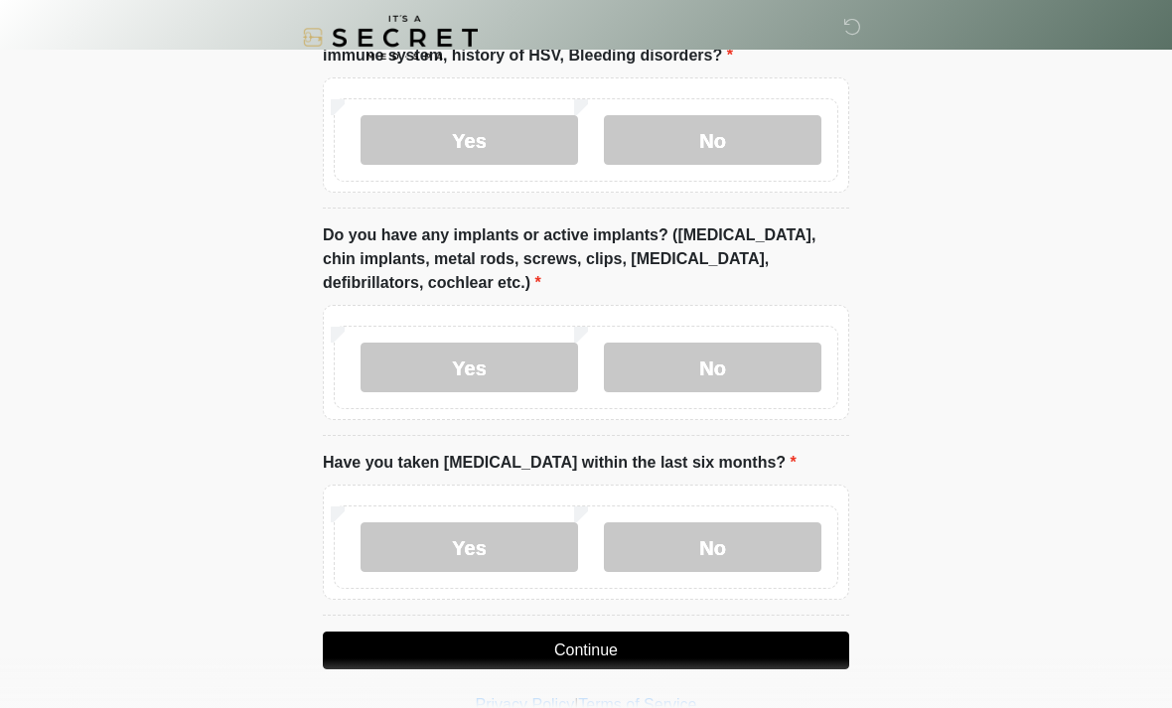
click at [460, 368] on label "Yes" at bounding box center [470, 368] width 218 height 50
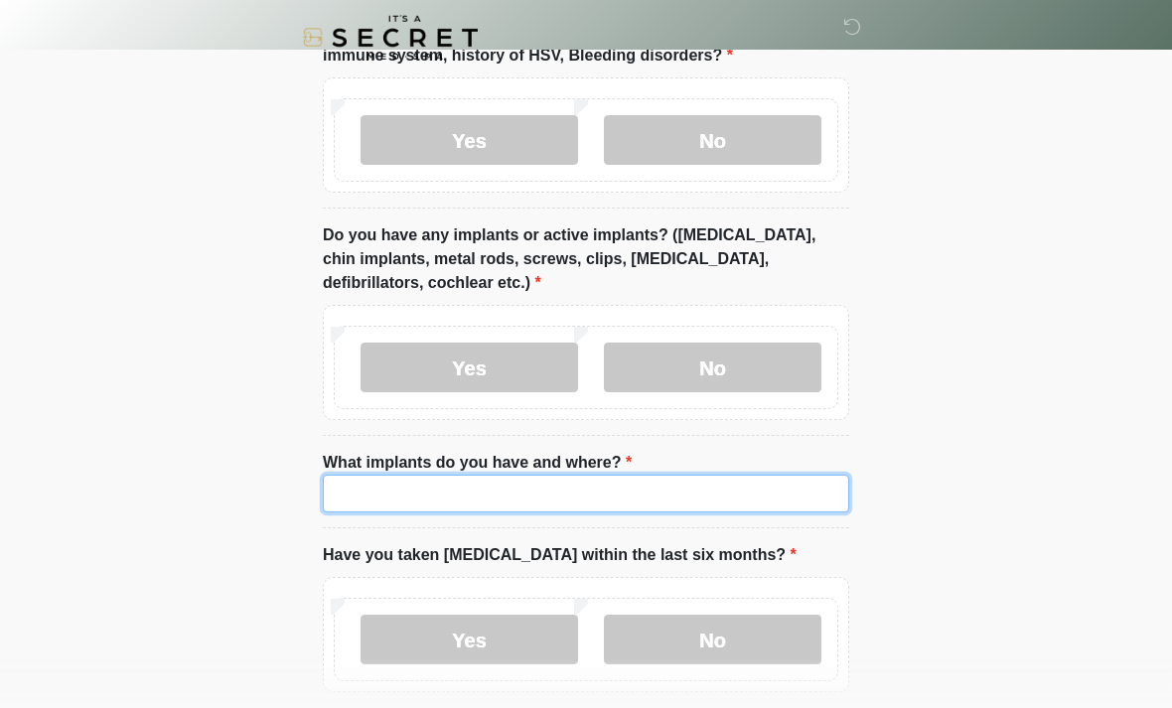
click at [467, 503] on input "What implants do you have and where?" at bounding box center [586, 494] width 527 height 38
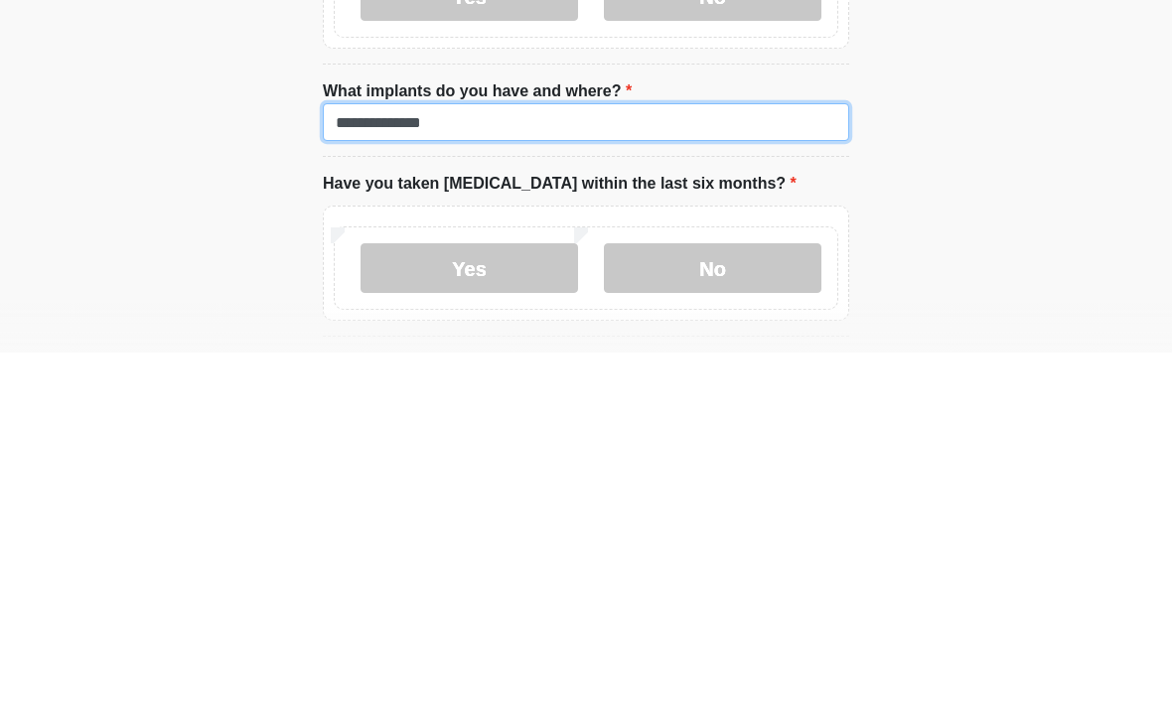
scroll to position [1835, 0]
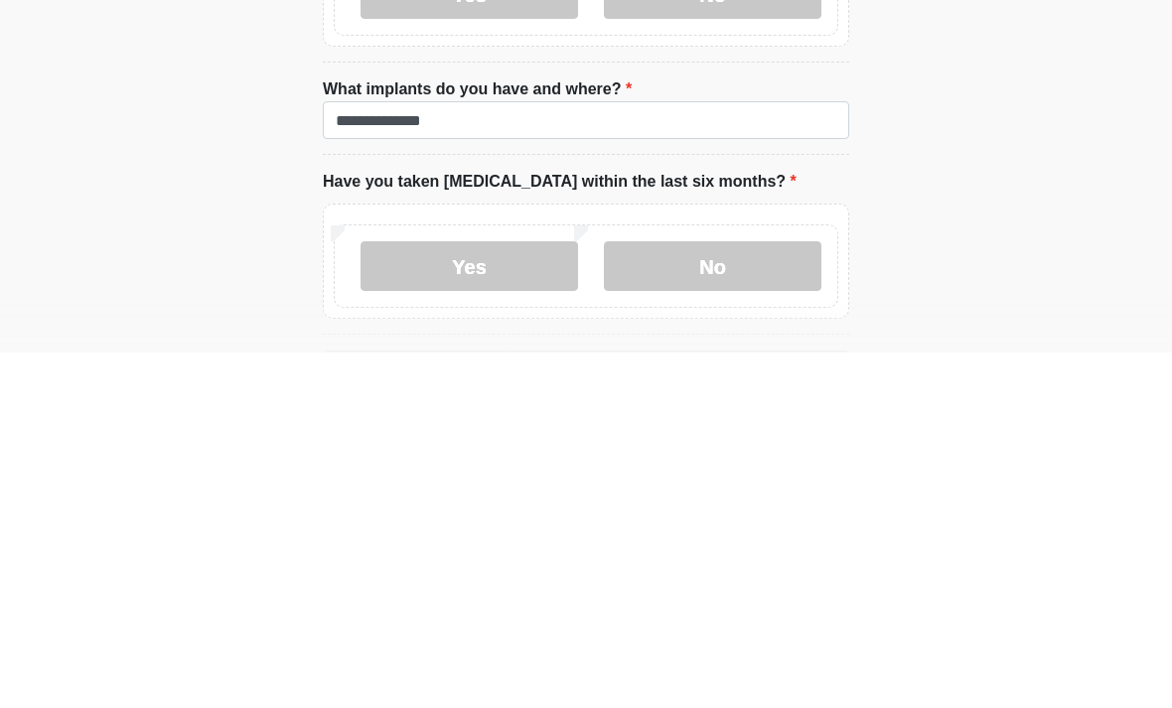
click at [684, 597] on label "No" at bounding box center [713, 622] width 218 height 50
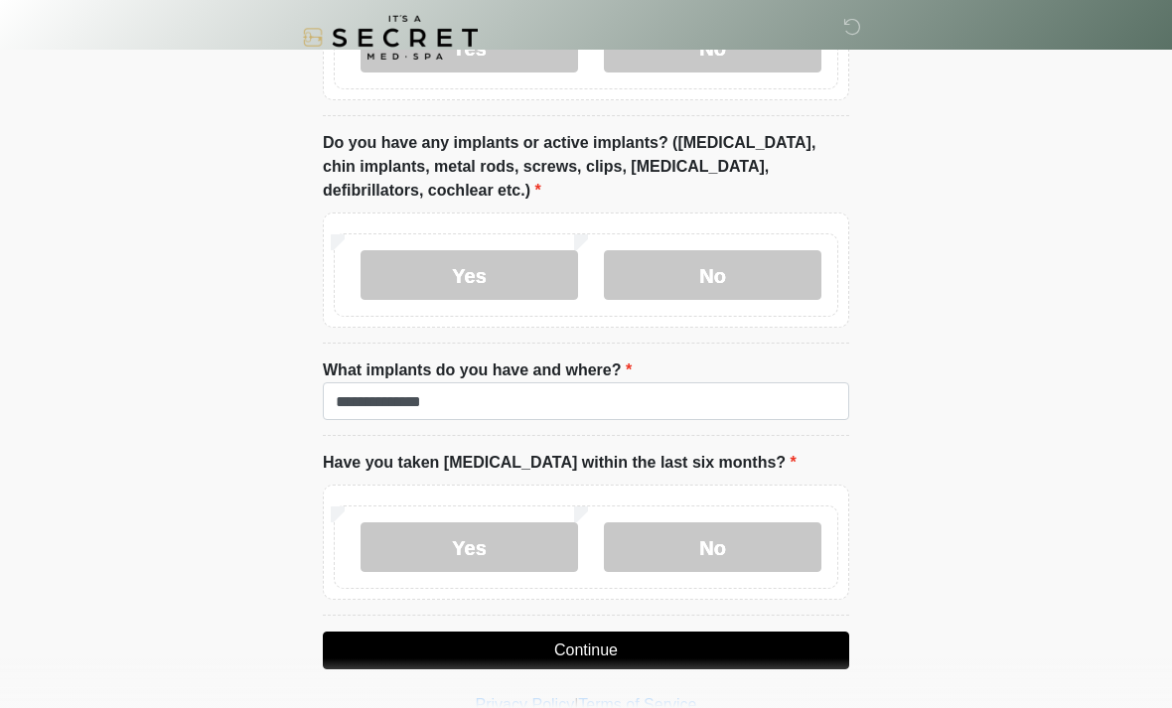
click at [703, 544] on label "No" at bounding box center [713, 548] width 218 height 50
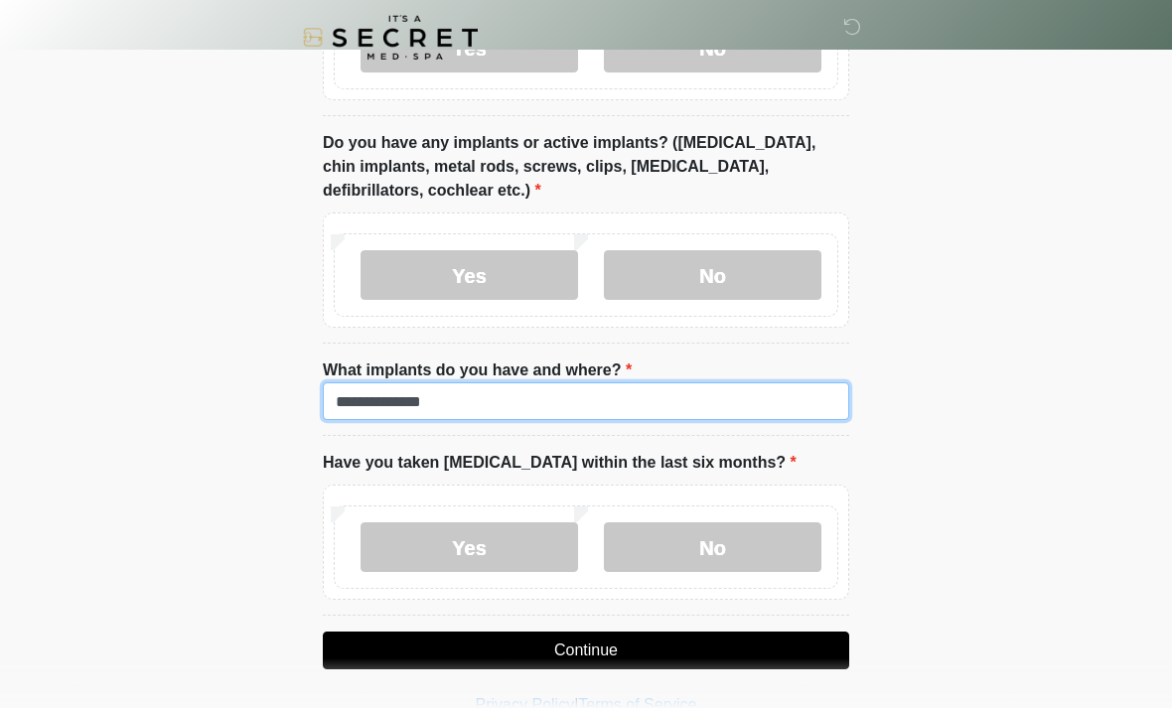
click at [472, 395] on input "**********" at bounding box center [586, 402] width 527 height 38
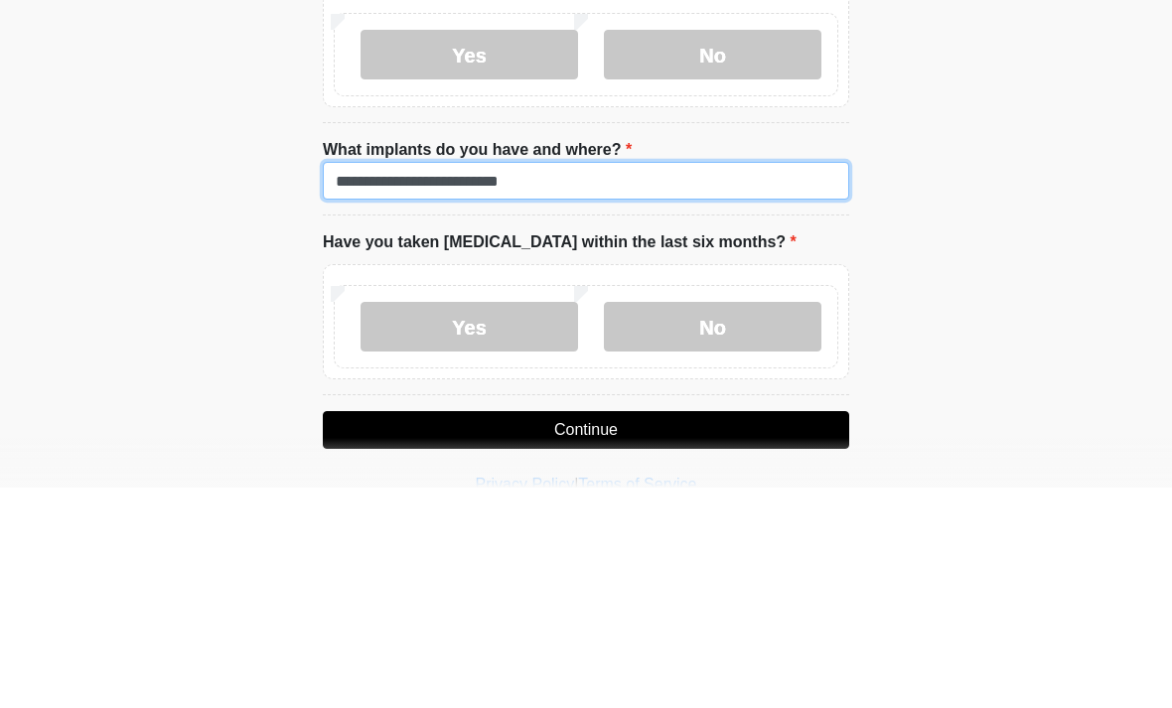
type input "**********"
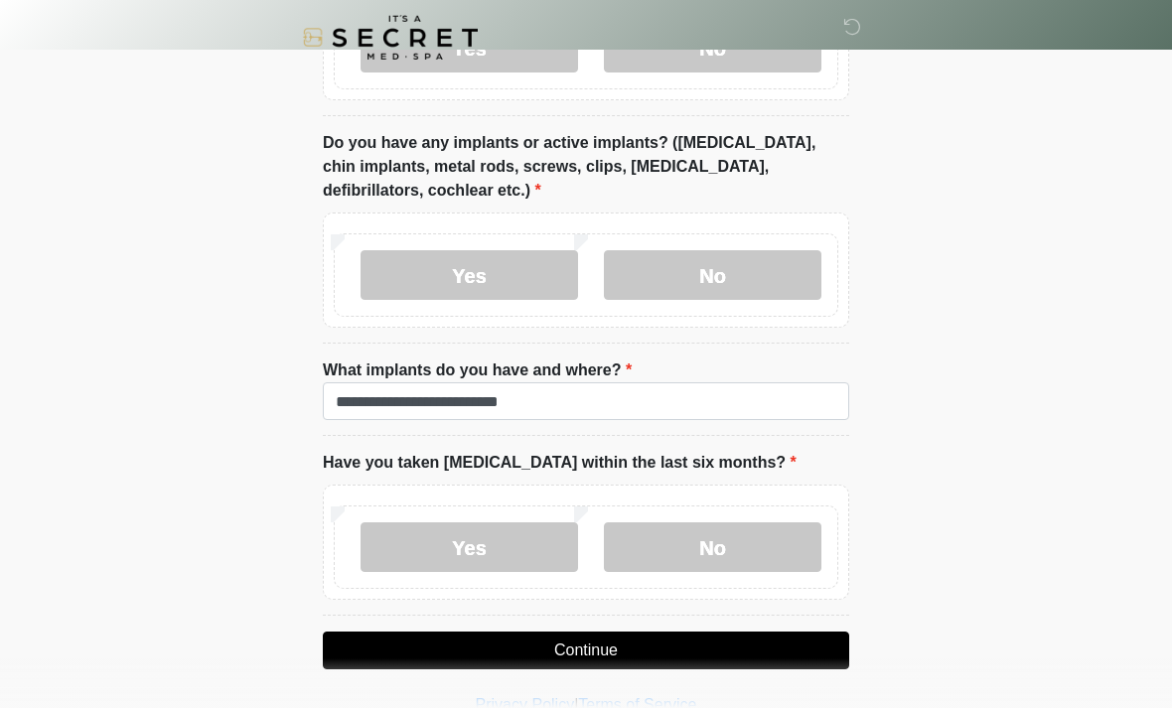
click at [571, 640] on button "Continue" at bounding box center [586, 651] width 527 height 38
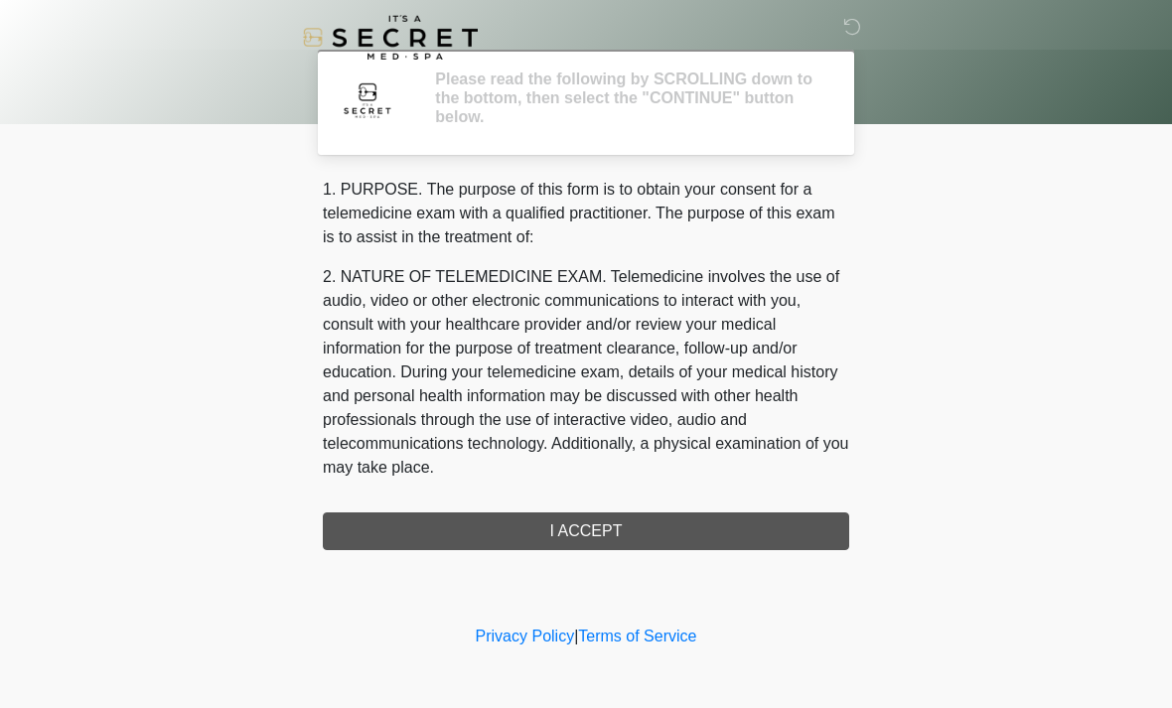
scroll to position [0, 0]
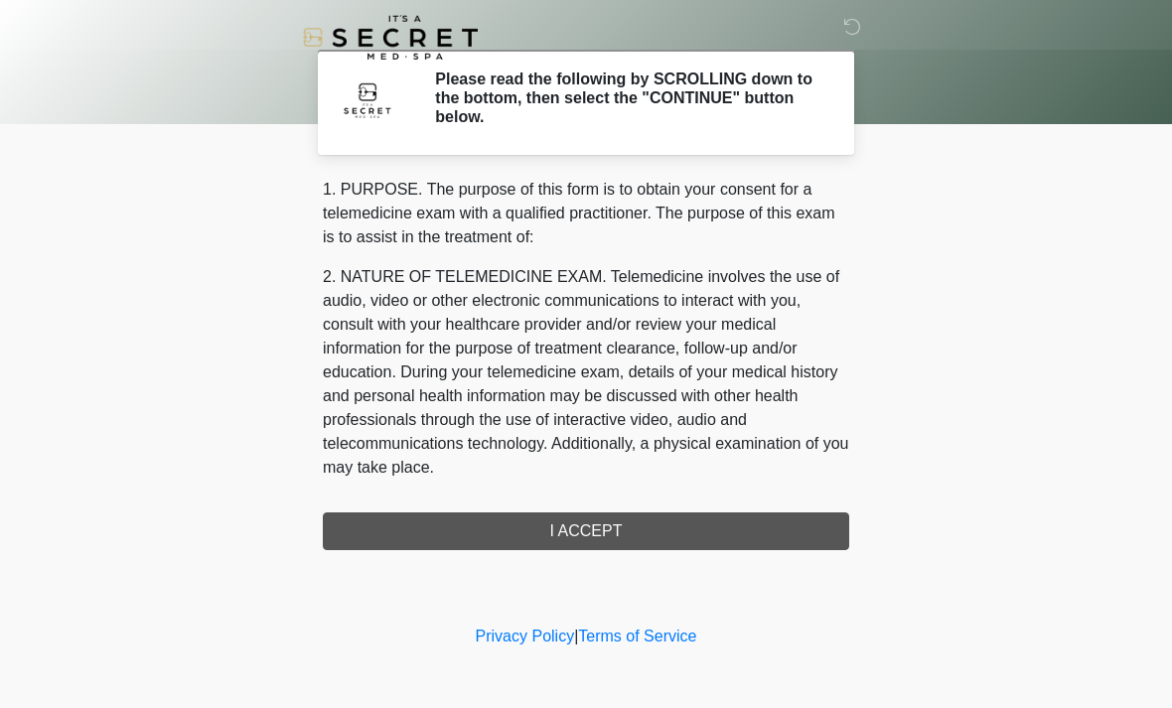
click at [591, 532] on div "1. PURPOSE. The purpose of this form is to obtain your consent for a telemedici…" at bounding box center [586, 364] width 527 height 373
click at [593, 538] on div "1. PURPOSE. The purpose of this form is to obtain your consent for a telemedici…" at bounding box center [586, 364] width 527 height 373
click at [565, 529] on div "1. PURPOSE. The purpose of this form is to obtain your consent for a telemedici…" at bounding box center [586, 364] width 527 height 373
click at [566, 515] on div "1. PURPOSE. The purpose of this form is to obtain your consent for a telemedici…" at bounding box center [586, 364] width 527 height 373
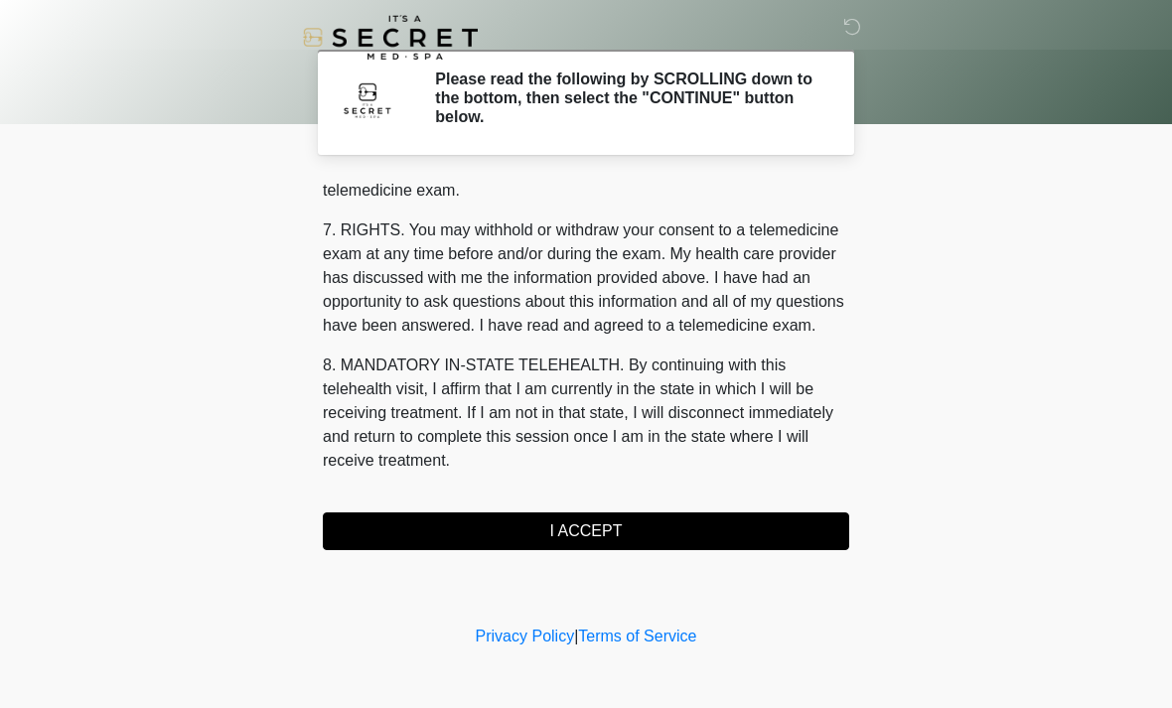
click at [577, 531] on button "I ACCEPT" at bounding box center [586, 532] width 527 height 38
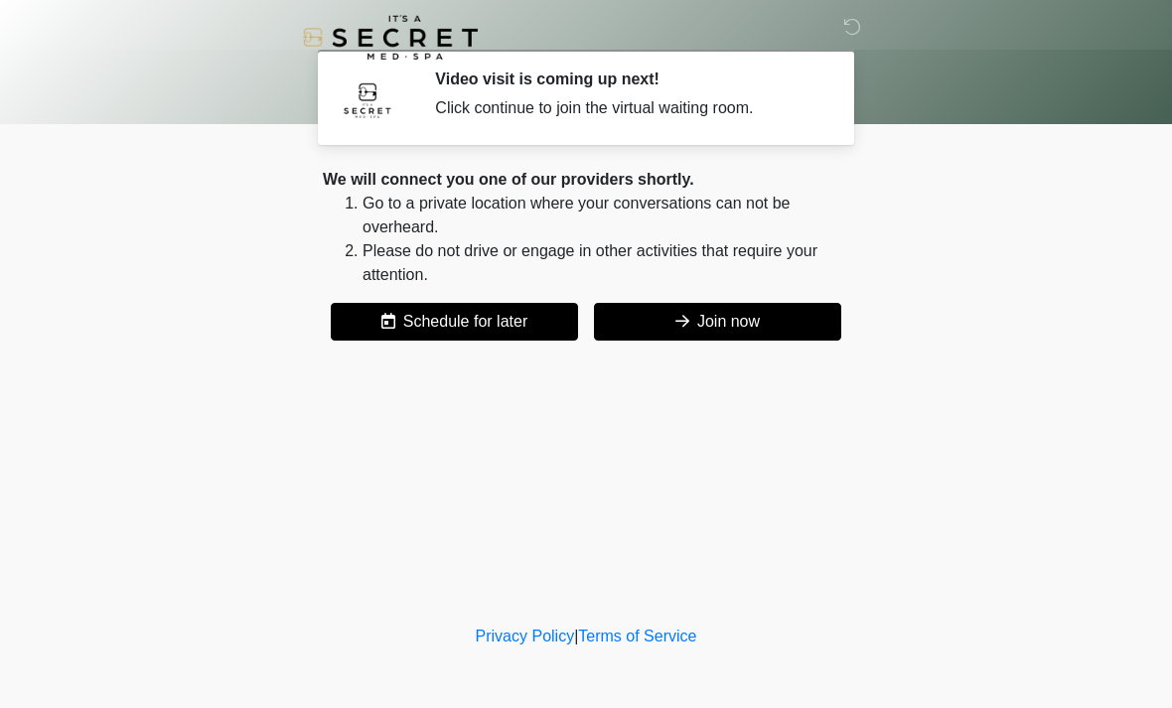
click at [720, 330] on button "Join now" at bounding box center [717, 322] width 247 height 38
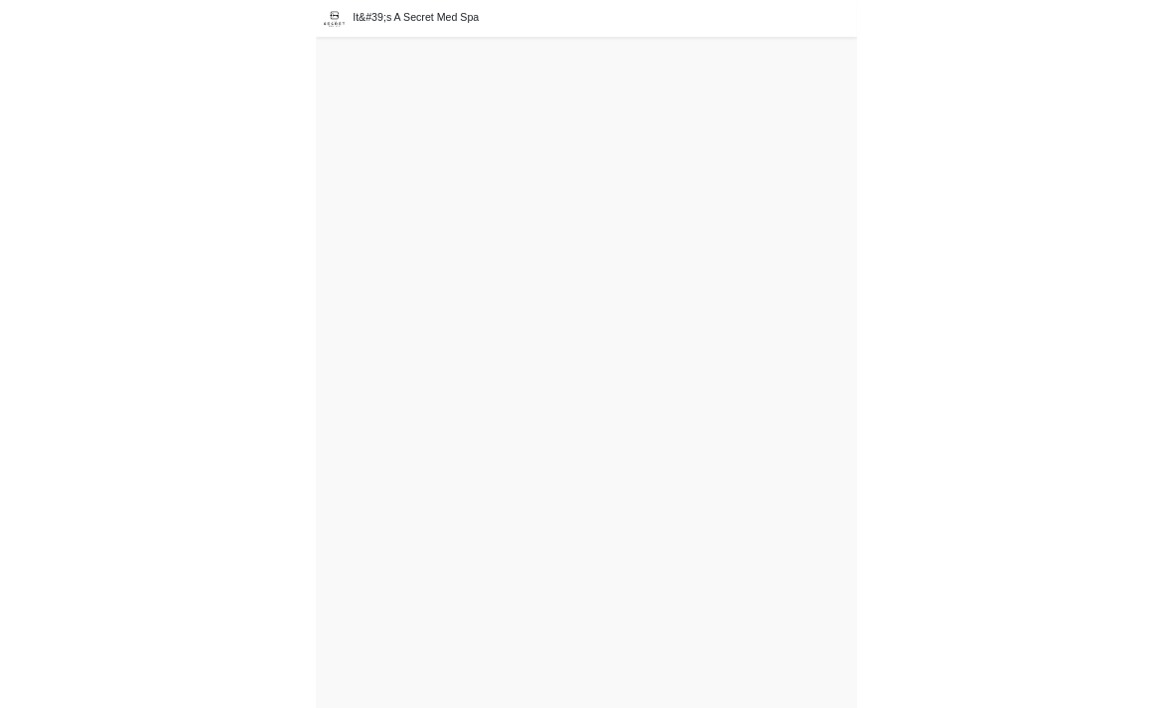
scroll to position [6, 0]
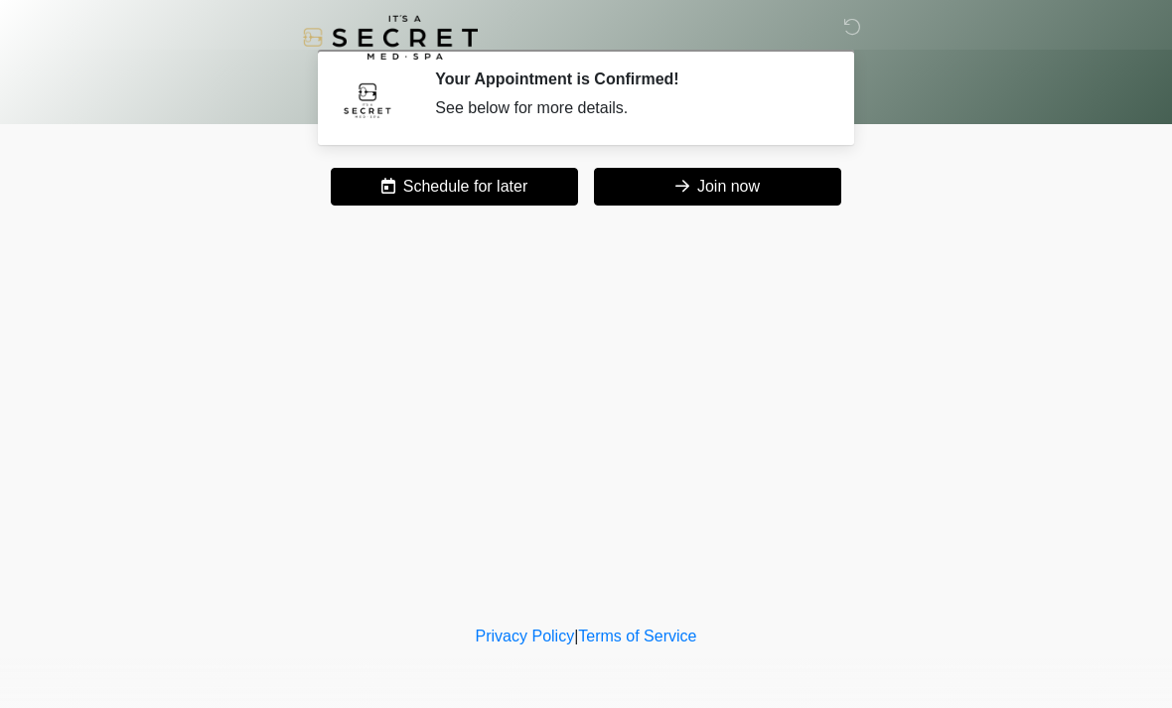
click at [632, 123] on div "Your Appointment is Confirmed! See below for more details." at bounding box center [627, 98] width 385 height 56
click at [851, 36] on icon at bounding box center [853, 27] width 18 height 18
